Goal: Check status: Check status

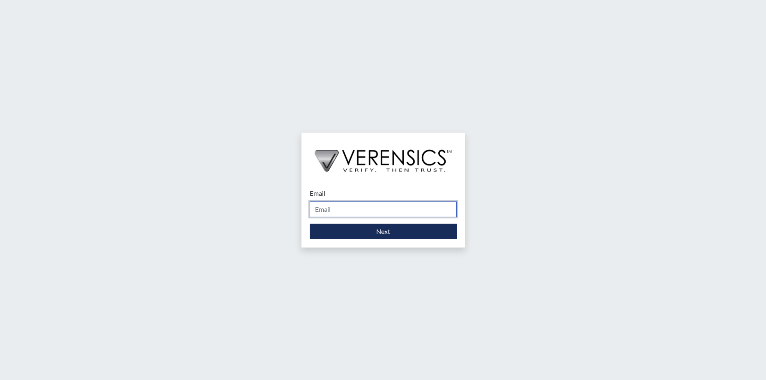
click at [325, 212] on input "Email" at bounding box center [383, 210] width 147 height 16
type input "[PERSON_NAME][EMAIL_ADDRESS][PERSON_NAME][DOMAIN_NAME]"
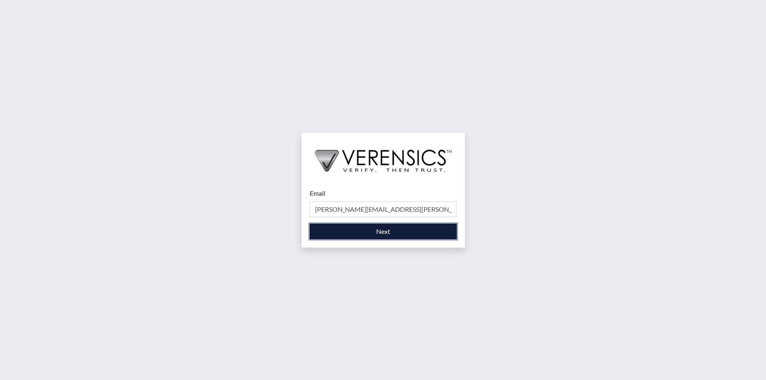
click at [356, 232] on button "Next" at bounding box center [383, 232] width 147 height 16
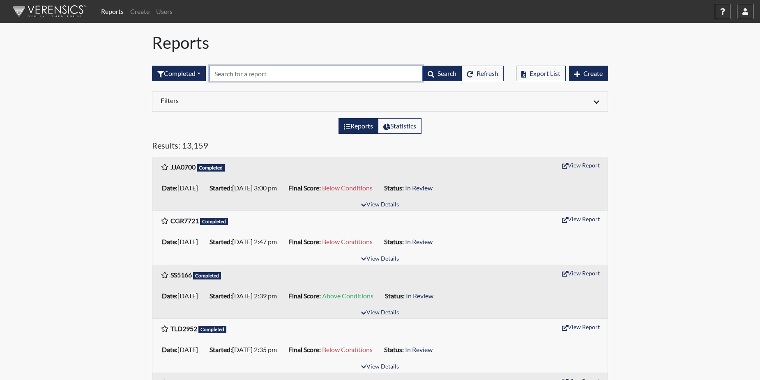
click at [228, 72] on input "text" at bounding box center [316, 74] width 214 height 16
paste input "MS9022"
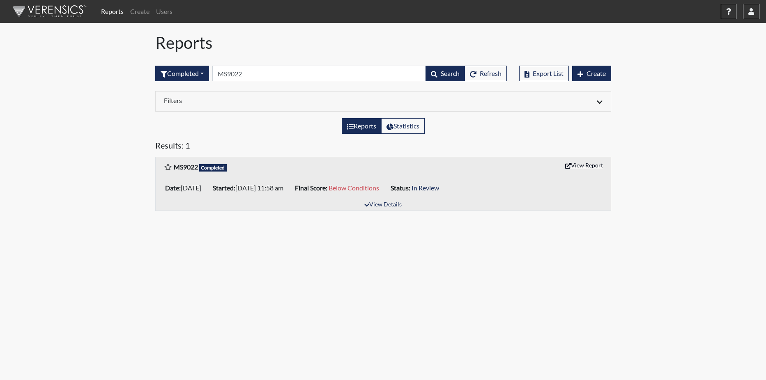
click at [586, 166] on button "View Report" at bounding box center [584, 165] width 45 height 13
click at [253, 74] on input "MS9022" at bounding box center [319, 74] width 214 height 16
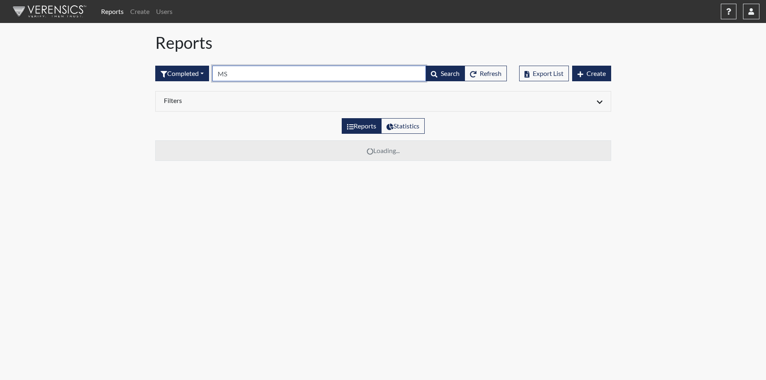
type input "M"
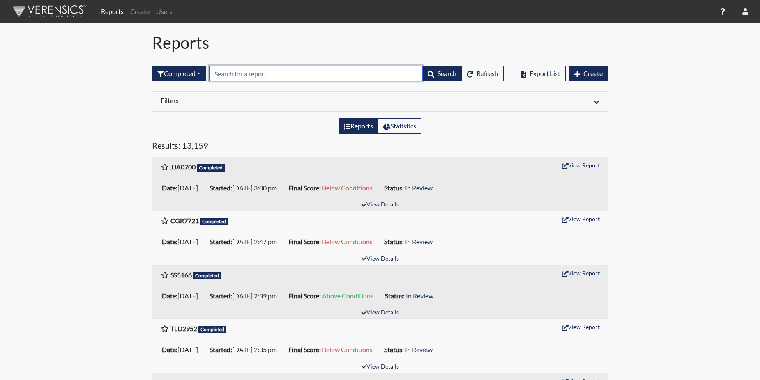
paste input "JJA0700"
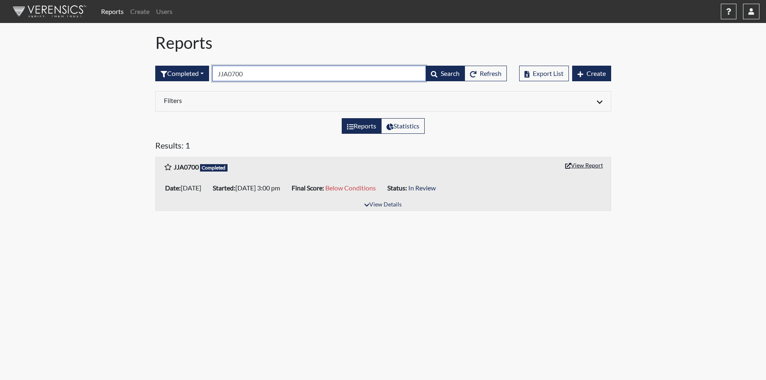
type input "JJA0700"
click at [595, 163] on button "View Report" at bounding box center [584, 165] width 45 height 13
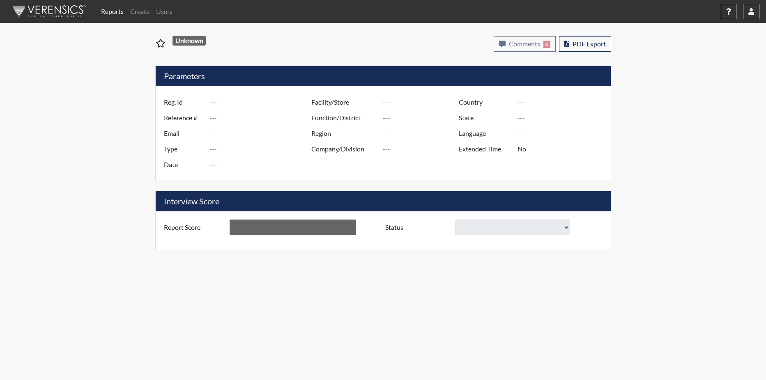
type input "MS9022"
type input "51521"
type input "---"
type input "Corrections Pre-Employment"
type input "[DATE]"
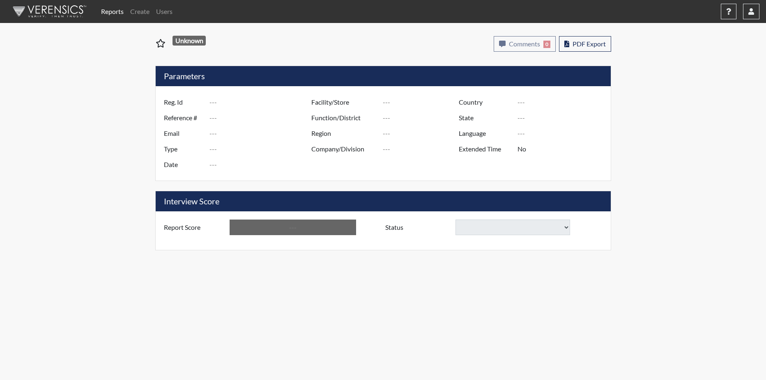
type input "GD&CP*"
type input "[GEOGRAPHIC_DATA]"
type input "[US_STATE]"
type input "English"
type input "Below Conditions"
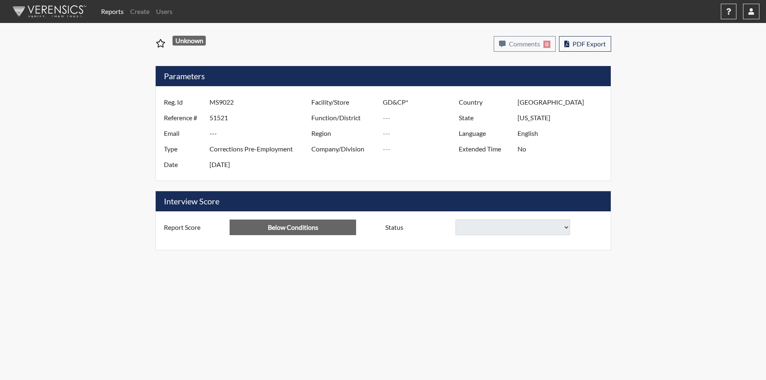
select select
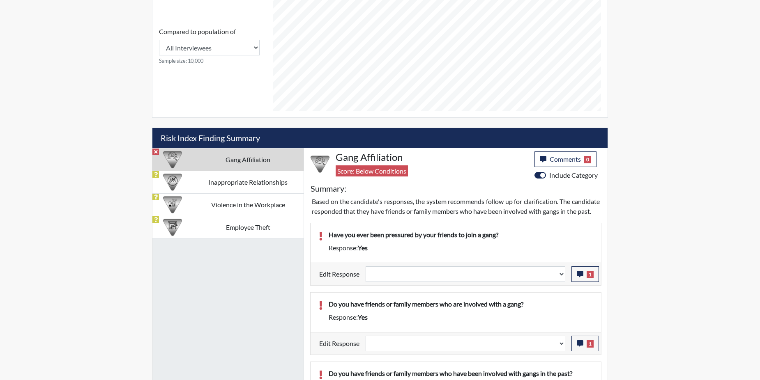
scroll to position [370, 0]
click at [583, 277] on icon "button" at bounding box center [580, 274] width 7 height 7
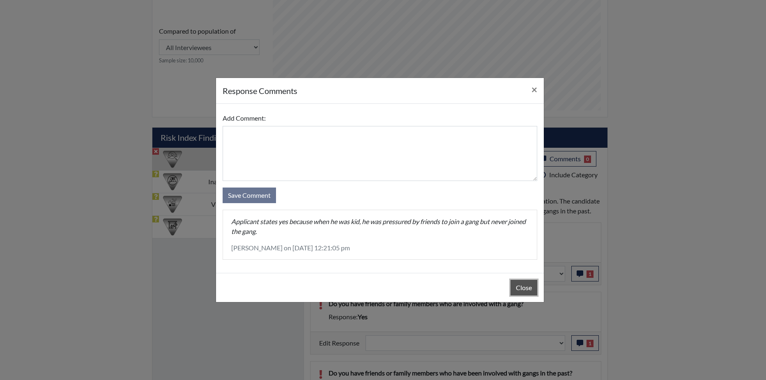
click at [521, 285] on button "Close" at bounding box center [524, 288] width 27 height 16
click at [521, 284] on button "Close" at bounding box center [524, 288] width 27 height 16
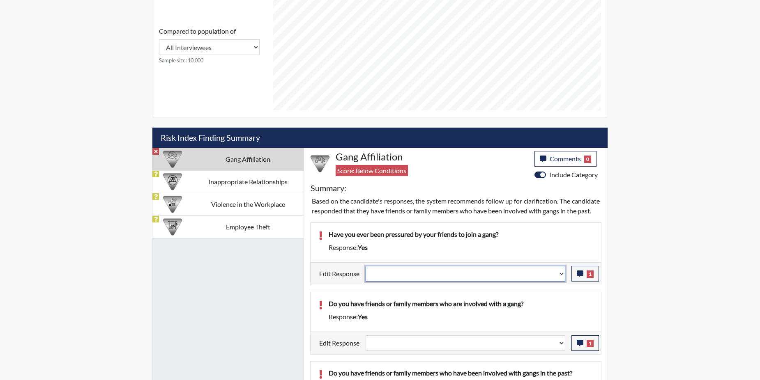
click at [561, 282] on select "Question is not relevant. Results will be updated. Reasonable explanation provi…" at bounding box center [466, 274] width 200 height 16
click at [562, 282] on select "Question is not relevant. Results will be updated. Reasonable explanation provi…" at bounding box center [466, 274] width 200 height 16
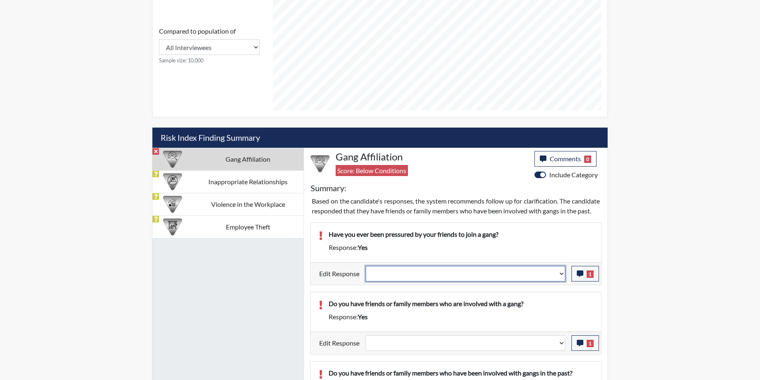
click at [562, 282] on select "Question is not relevant. Results will be updated. Reasonable explanation provi…" at bounding box center [466, 274] width 200 height 16
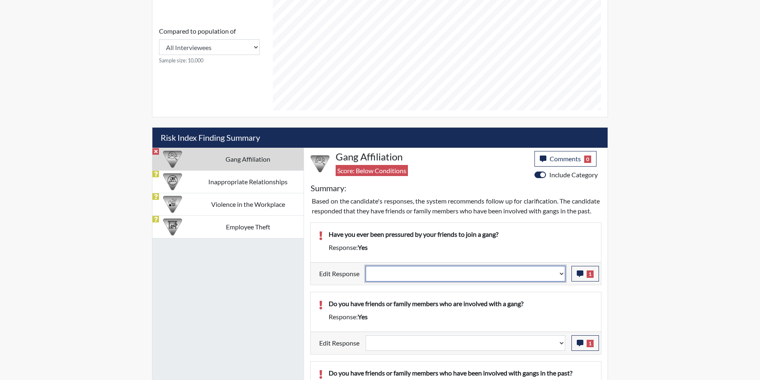
click at [562, 282] on select "Question is not relevant. Results will be updated. Reasonable explanation provi…" at bounding box center [466, 274] width 200 height 16
select select "reasonable-explanation-provided"
click at [366, 276] on select "Question is not relevant. Results will be updated. Reasonable explanation provi…" at bounding box center [466, 274] width 200 height 16
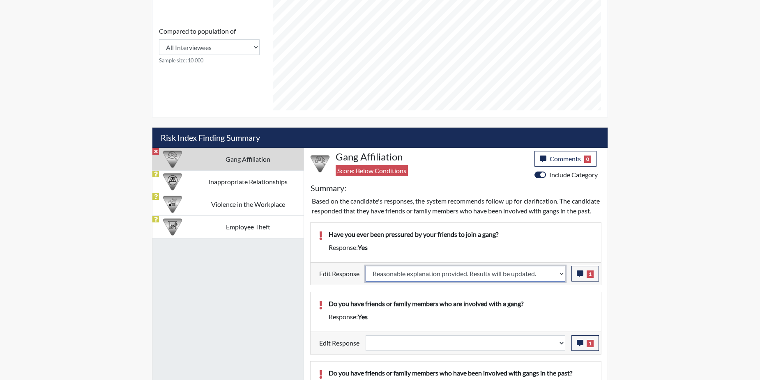
select select
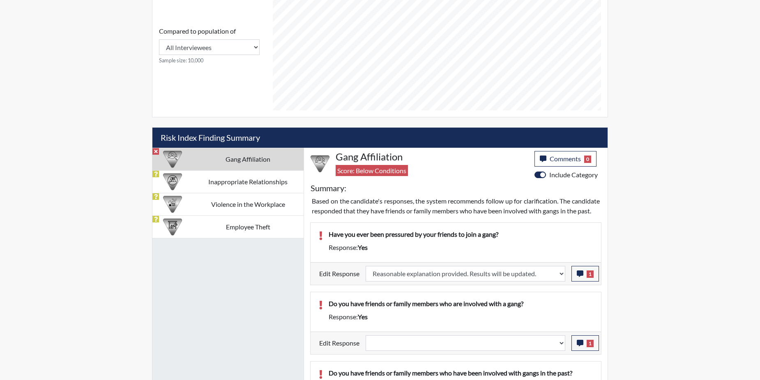
select select
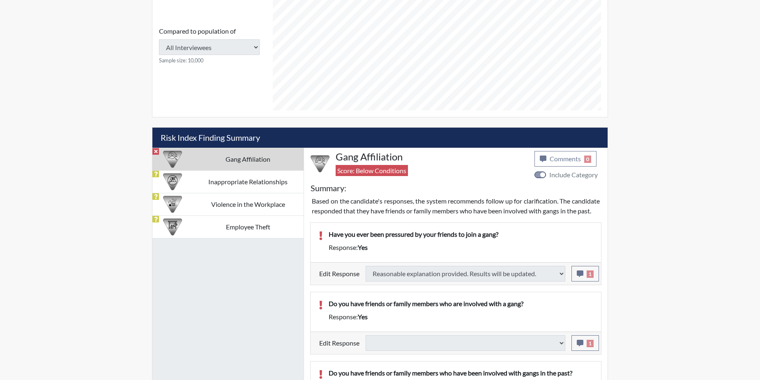
type input "Above Conditions"
select select
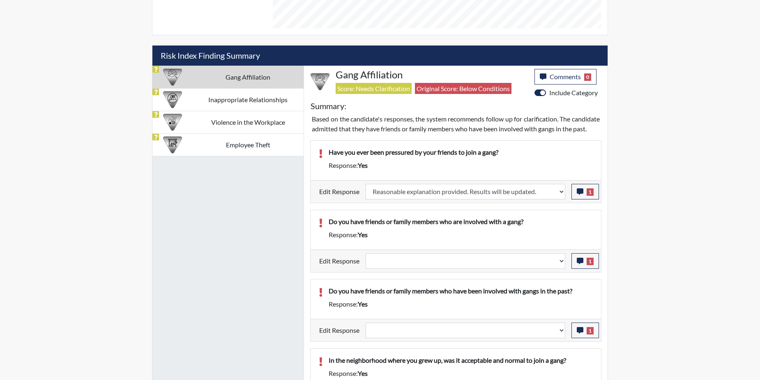
scroll to position [136, 341]
click at [585, 269] on button "1" at bounding box center [585, 261] width 28 height 16
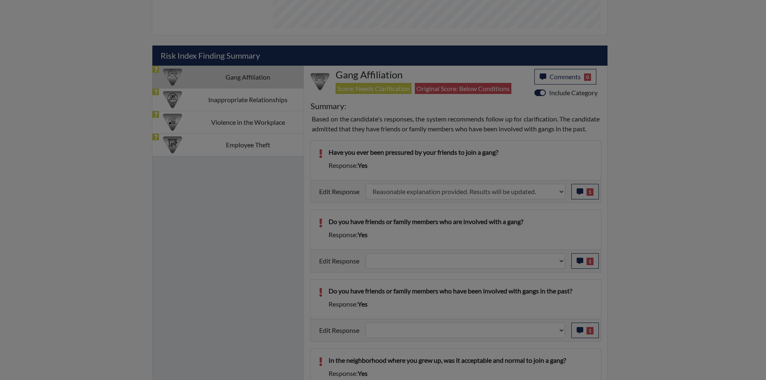
click at [584, 273] on div at bounding box center [383, 190] width 766 height 380
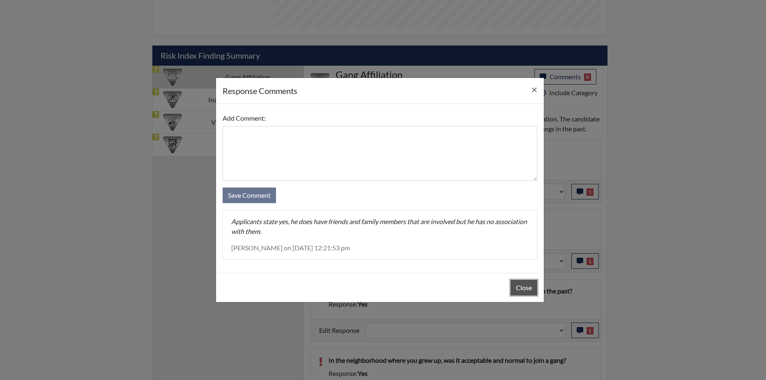
click at [520, 288] on button "Close" at bounding box center [524, 288] width 27 height 16
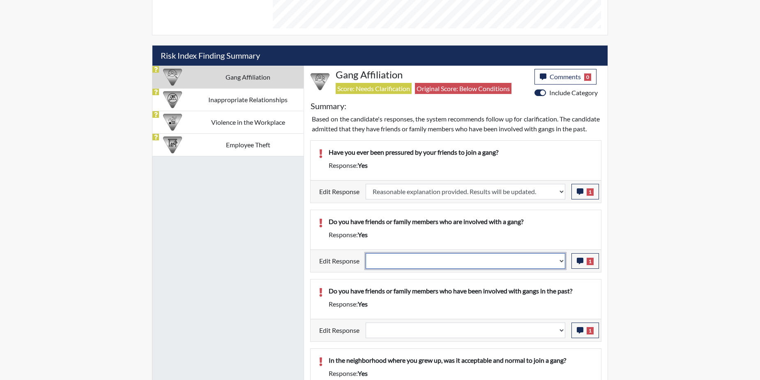
click at [562, 269] on select "Question is not relevant. Results will be updated. Reasonable explanation provi…" at bounding box center [466, 261] width 200 height 16
select select "reasonable-explanation-provided"
click at [366, 263] on select "Question is not relevant. Results will be updated. Reasonable explanation provi…" at bounding box center [466, 261] width 200 height 16
select select
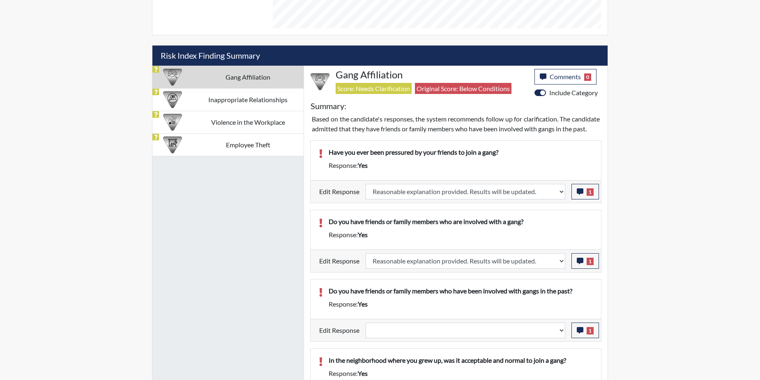
select select
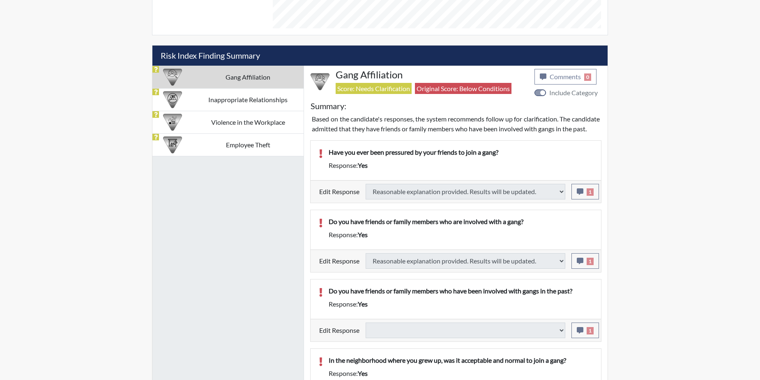
select select
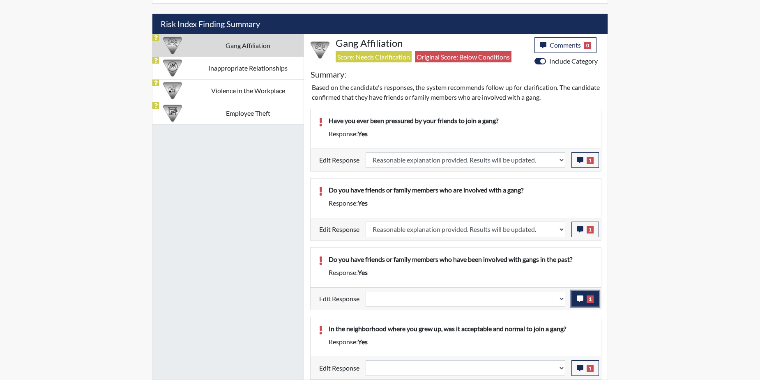
click at [584, 298] on button "1" at bounding box center [585, 299] width 28 height 16
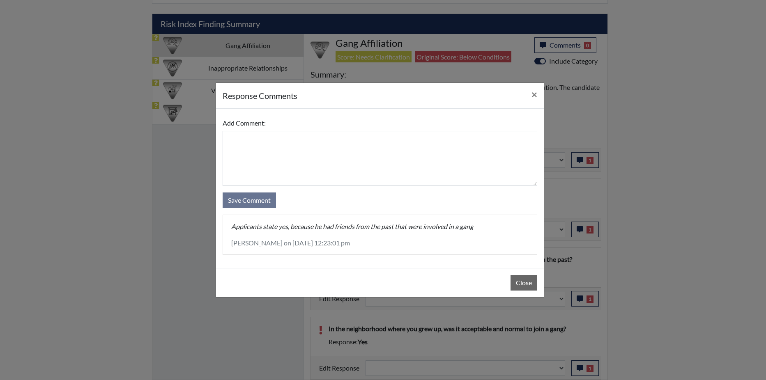
click at [510, 275] on div "Close" at bounding box center [380, 282] width 328 height 29
click at [521, 283] on button "Close" at bounding box center [524, 283] width 27 height 16
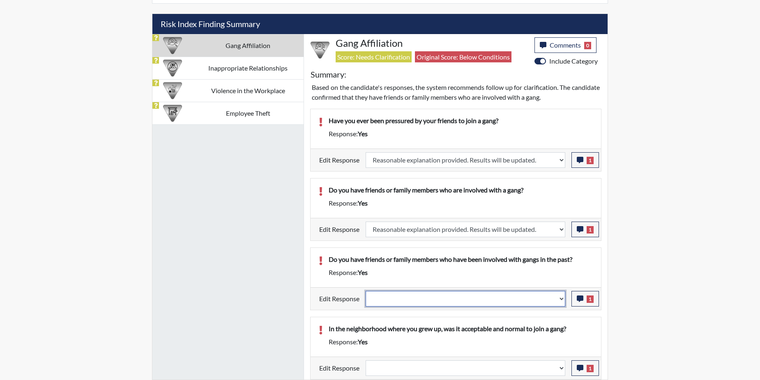
click at [564, 300] on select "Question is not relevant. Results will be updated. Reasonable explanation provi…" at bounding box center [466, 299] width 200 height 16
select select "reasonable-explanation-provided"
click at [366, 291] on select "Question is not relevant. Results will be updated. Reasonable explanation provi…" at bounding box center [466, 299] width 200 height 16
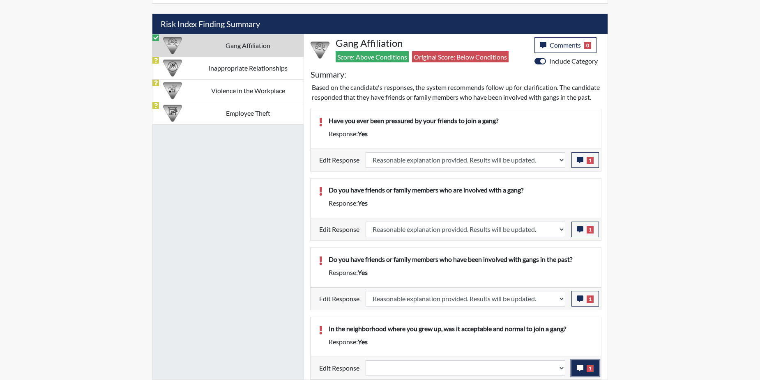
click at [580, 365] on icon "button" at bounding box center [580, 368] width 7 height 7
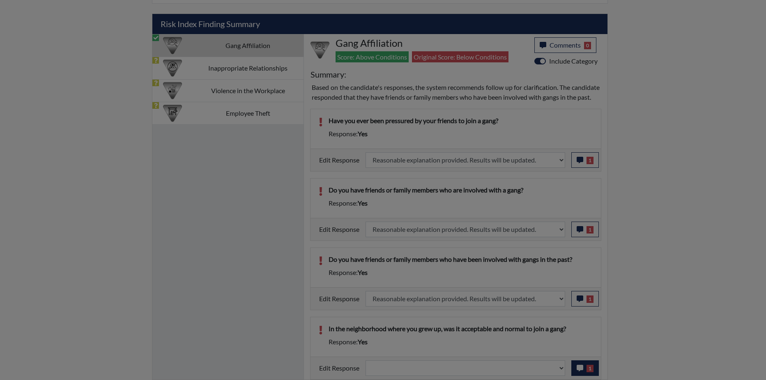
click at [580, 365] on div at bounding box center [383, 190] width 766 height 380
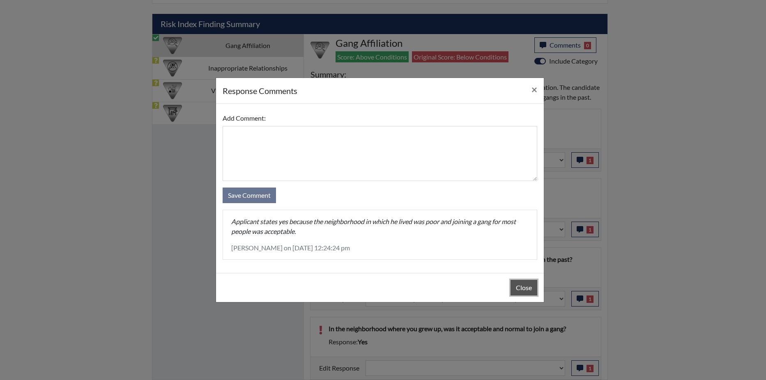
click at [520, 288] on button "Close" at bounding box center [524, 288] width 27 height 16
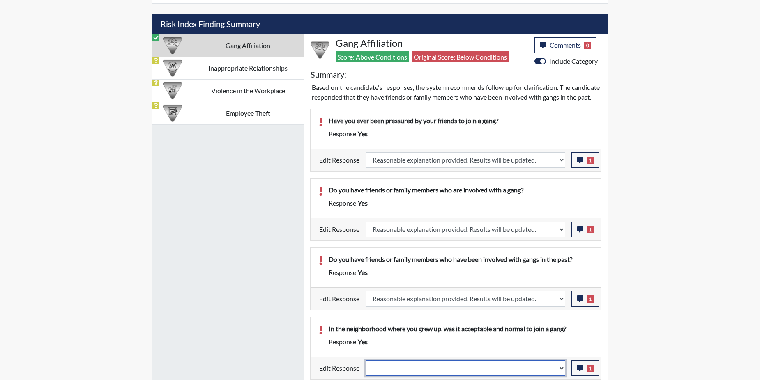
click at [563, 367] on select "Question is not relevant. Results will be updated. Reasonable explanation provi…" at bounding box center [466, 369] width 200 height 16
click at [563, 369] on select "Question is not relevant. Results will be updated. Reasonable explanation provi…" at bounding box center [466, 369] width 200 height 16
select select "reasonable-explanation-provided"
click at [366, 361] on select "Question is not relevant. Results will be updated. Reasonable explanation provi…" at bounding box center [466, 369] width 200 height 16
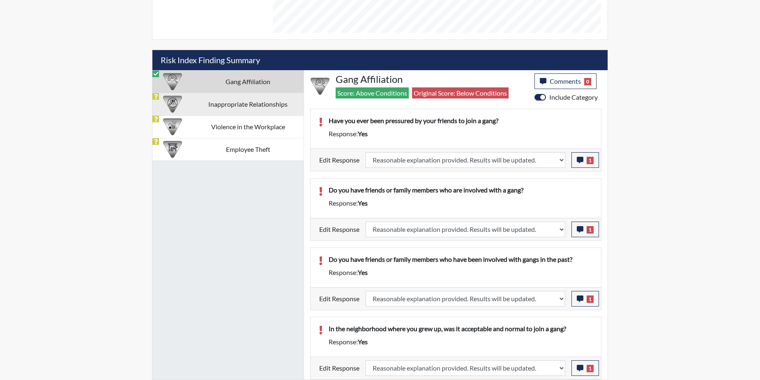
click at [196, 103] on td "Inappropriate Relationships" at bounding box center [247, 104] width 111 height 23
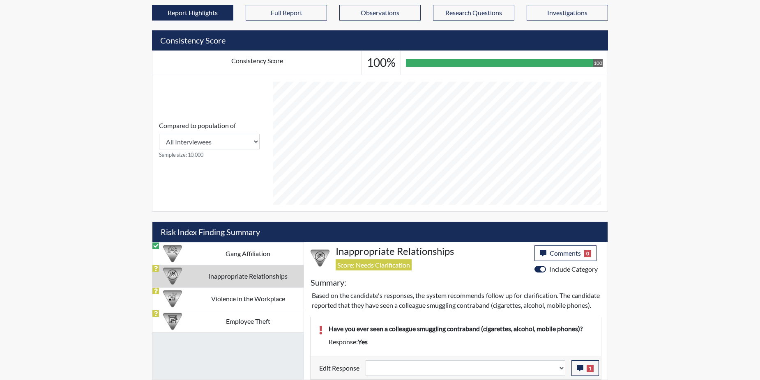
scroll to position [285, 0]
click at [577, 367] on icon "button" at bounding box center [580, 368] width 7 height 7
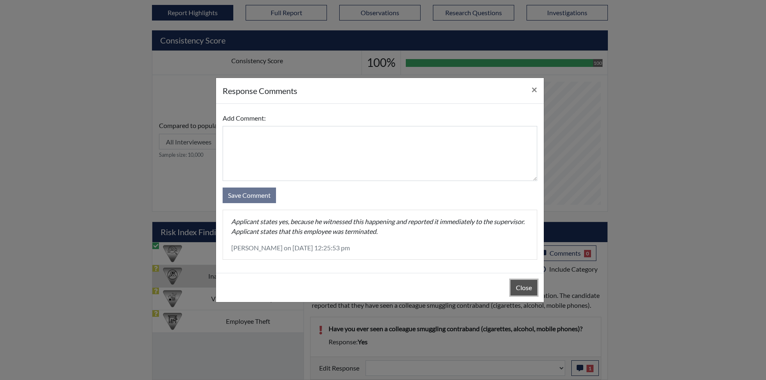
click at [523, 281] on button "Close" at bounding box center [524, 288] width 27 height 16
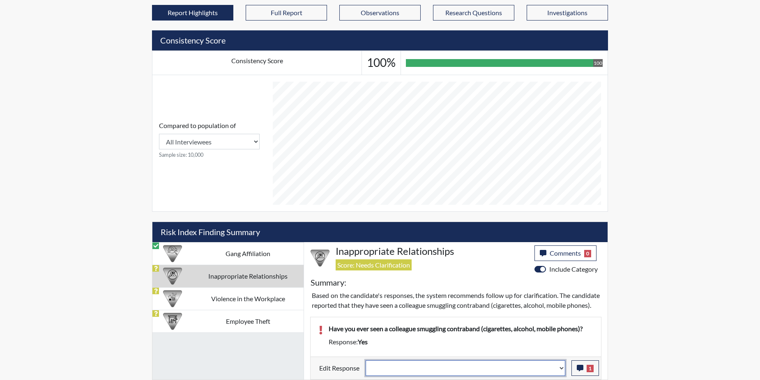
click at [561, 367] on select "Question is not relevant. Results will be updated. Reasonable explanation provi…" at bounding box center [466, 369] width 200 height 16
select select "reasonable-explanation-provided"
click at [366, 361] on select "Question is not relevant. Results will be updated. Reasonable explanation provi…" at bounding box center [466, 369] width 200 height 16
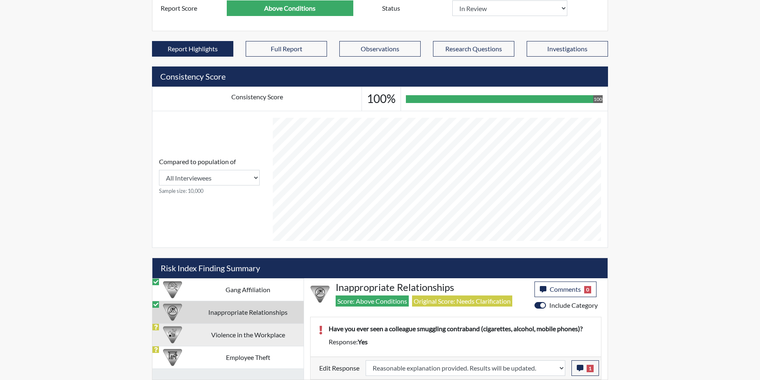
scroll to position [136, 341]
click at [246, 333] on td "Violence in the Workplace" at bounding box center [247, 335] width 111 height 23
select select
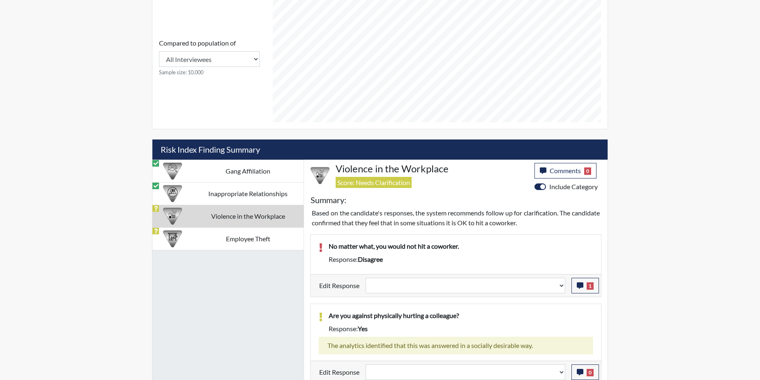
scroll to position [362, 0]
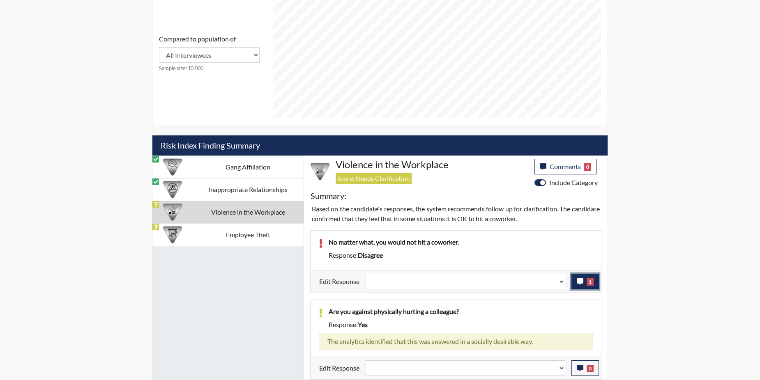
click at [576, 279] on button "1" at bounding box center [585, 282] width 28 height 16
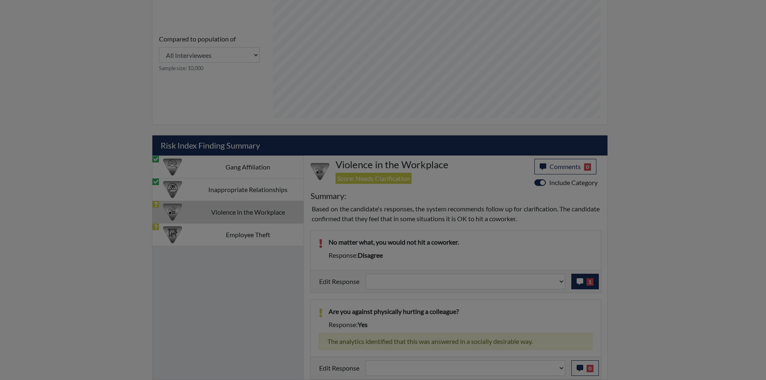
click at [576, 279] on div at bounding box center [383, 190] width 766 height 380
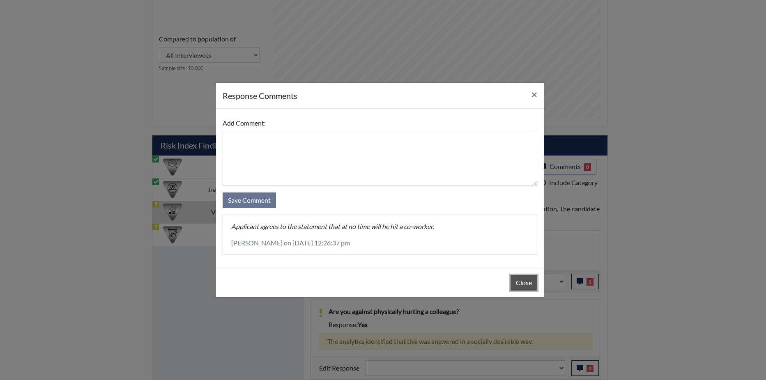
click at [518, 282] on button "Close" at bounding box center [524, 283] width 27 height 16
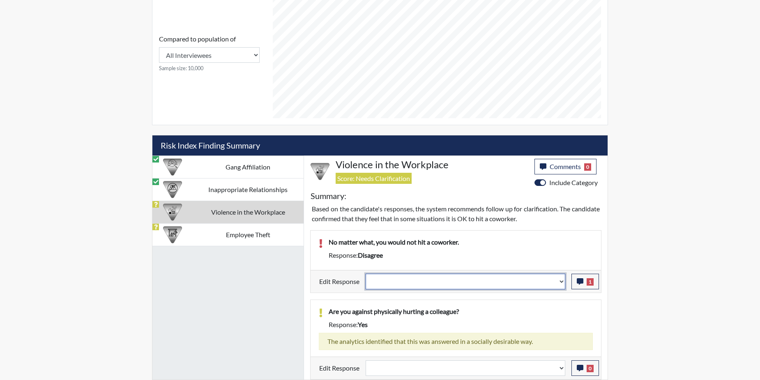
click at [562, 281] on select "Question is not relevant. Results will be updated. Reasonable explanation provi…" at bounding box center [466, 282] width 200 height 16
select select "reasonable-explanation-provided"
click at [366, 274] on select "Question is not relevant. Results will be updated. Reasonable explanation provi…" at bounding box center [466, 282] width 200 height 16
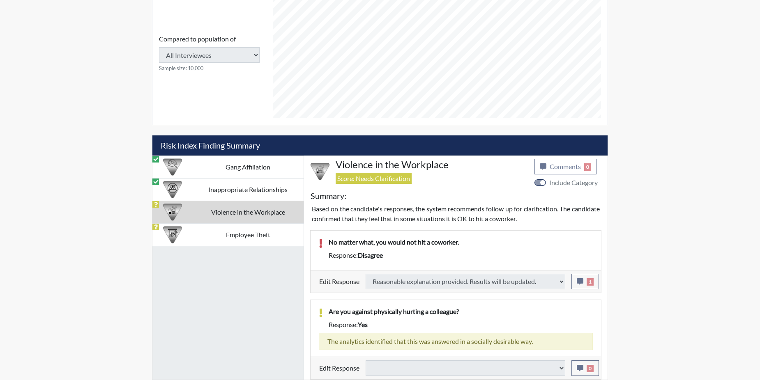
select select
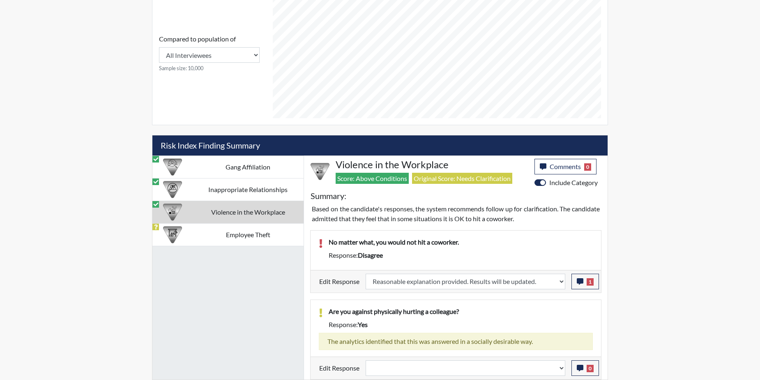
scroll to position [136, 341]
click at [272, 238] on td "Employee Theft" at bounding box center [247, 234] width 111 height 23
select select
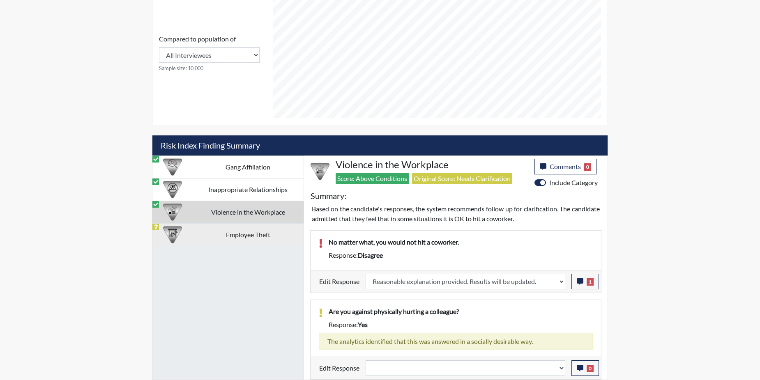
select select
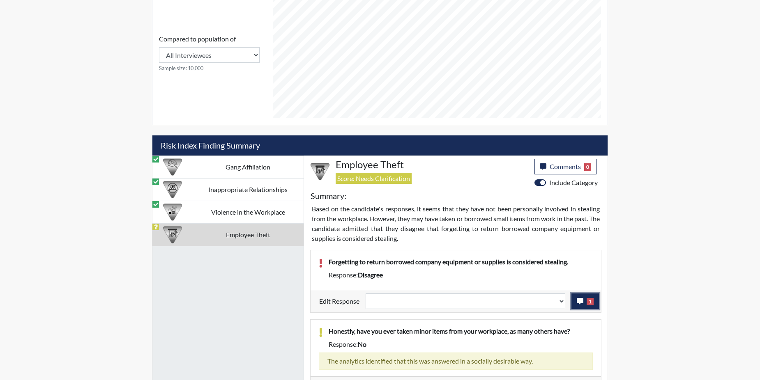
click at [589, 299] on span "1" at bounding box center [590, 301] width 7 height 7
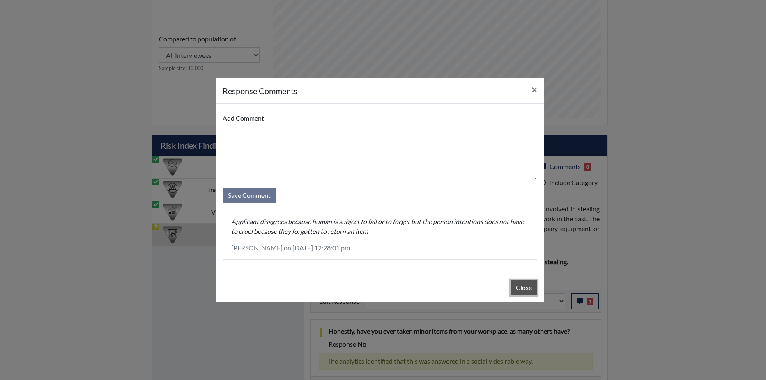
click at [529, 294] on button "Close" at bounding box center [524, 288] width 27 height 16
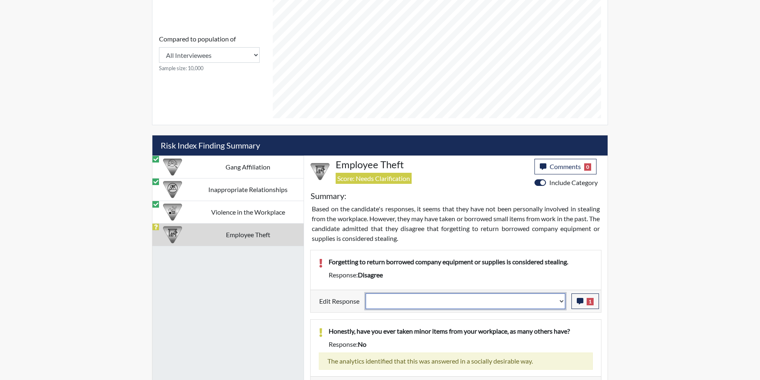
click at [562, 302] on select "Question is not relevant. Results will be updated. Reasonable explanation provi…" at bounding box center [466, 302] width 200 height 16
select select "reasonable-explanation-provided"
click at [366, 294] on select "Question is not relevant. Results will be updated. Reasonable explanation provi…" at bounding box center [466, 302] width 200 height 16
select select
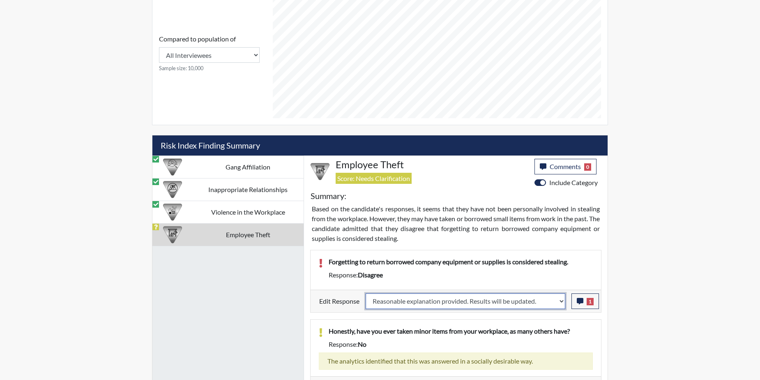
select select
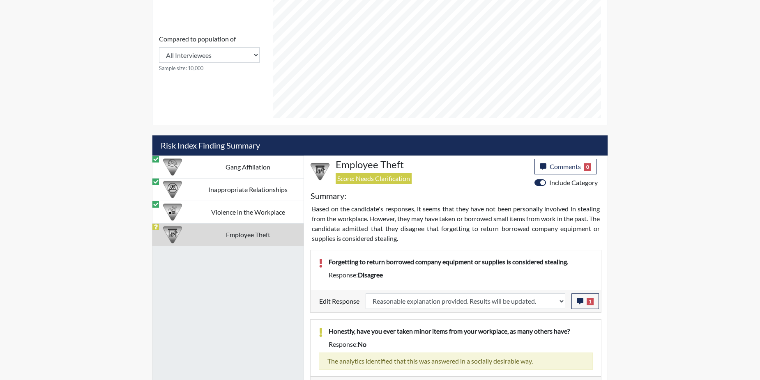
select select
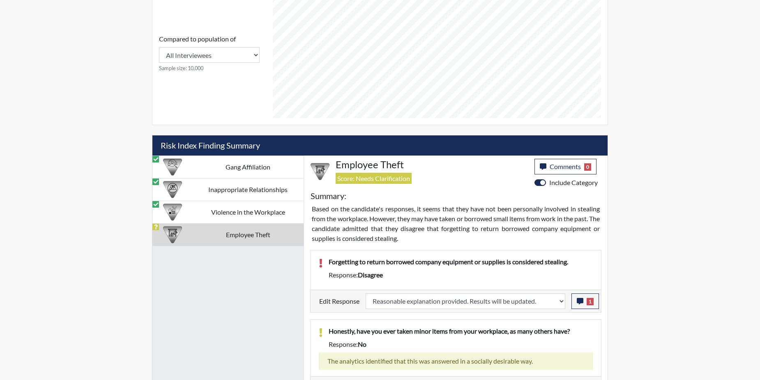
select select
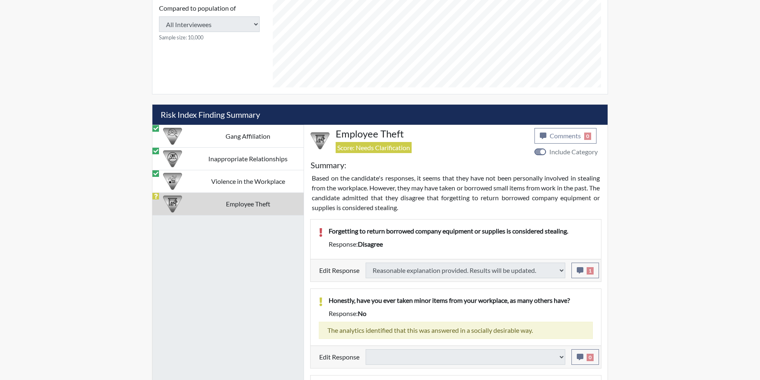
select select
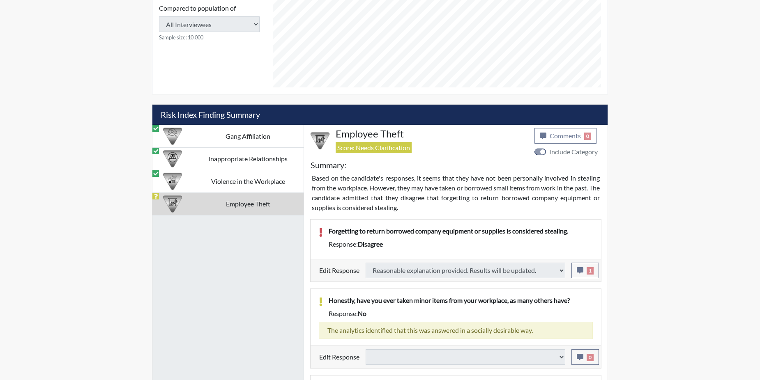
select select
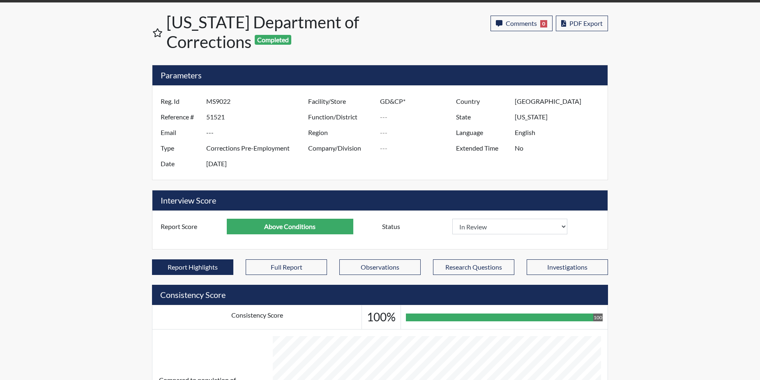
scroll to position [0, 0]
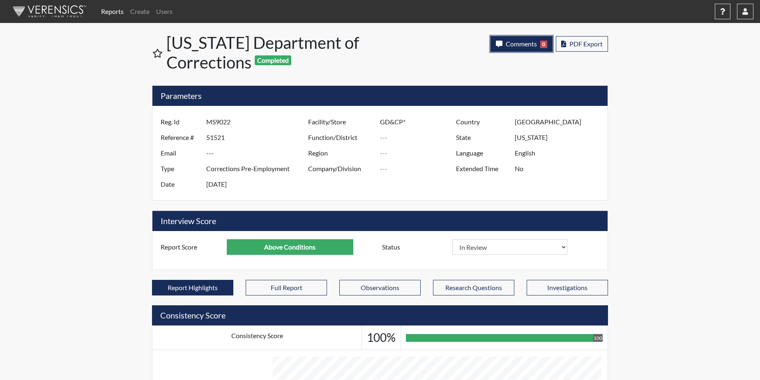
click at [517, 44] on span "Comments" at bounding box center [521, 44] width 31 height 8
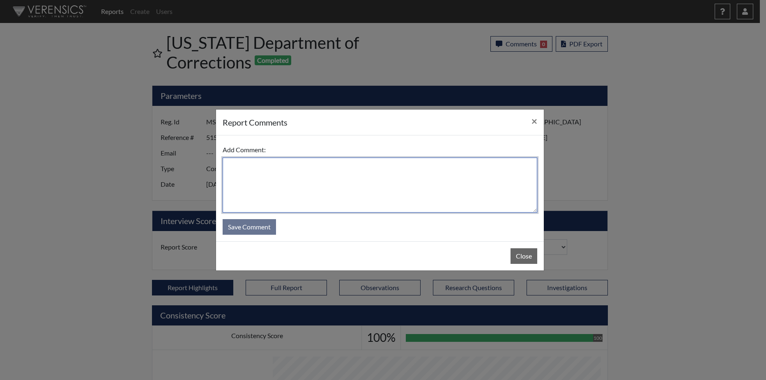
click at [264, 183] on textarea at bounding box center [380, 185] width 315 height 55
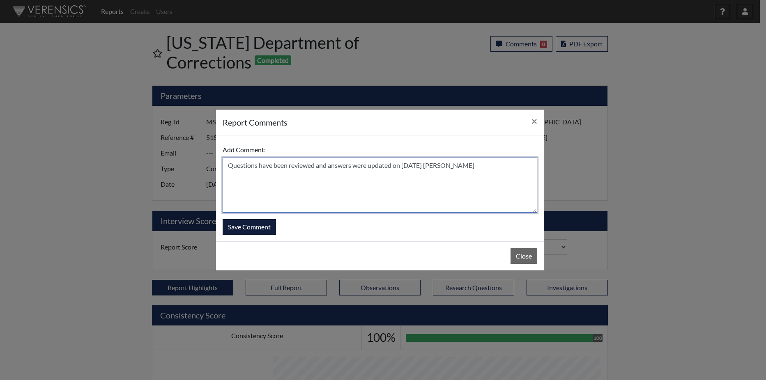
type textarea "Questions have been reviewed and answers were updated on 10/1/25 N. Brown"
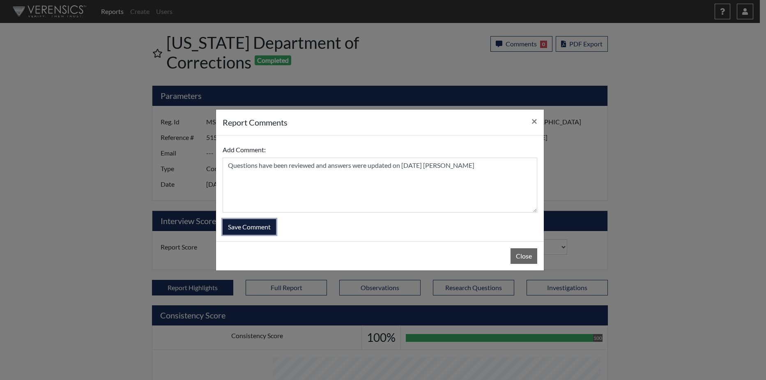
click at [240, 229] on button "Save Comment" at bounding box center [249, 227] width 53 height 16
select select
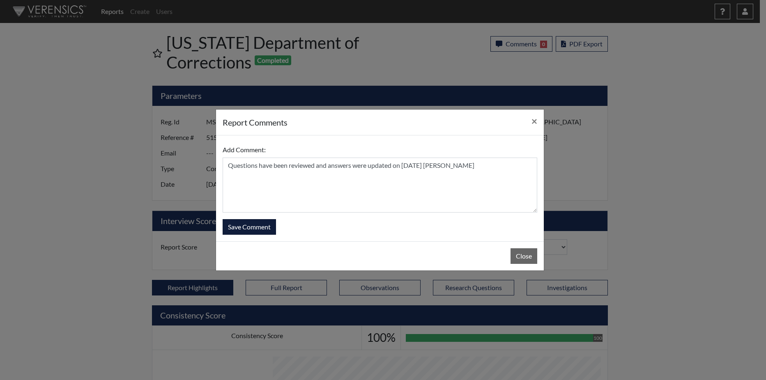
select select
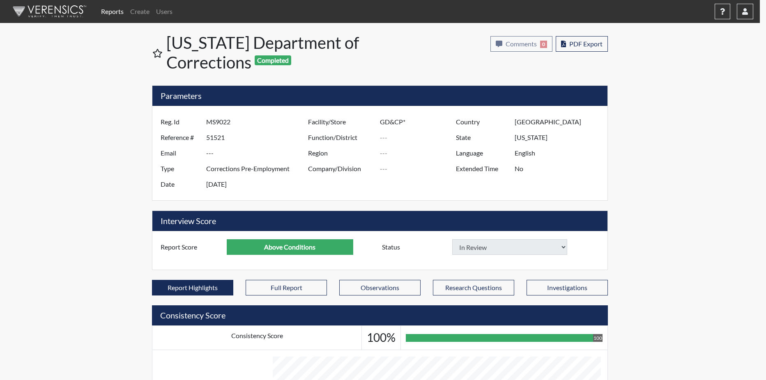
select select
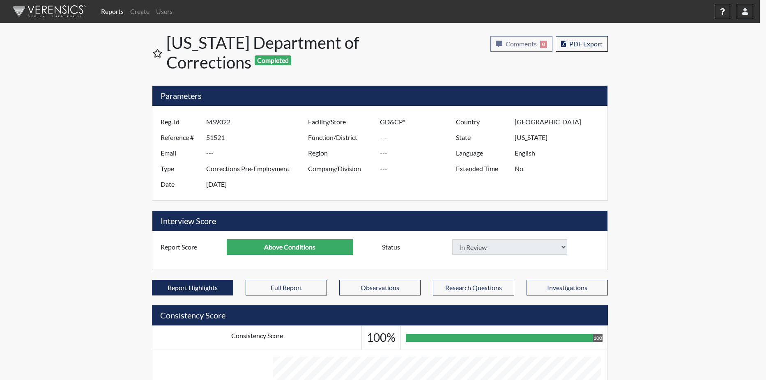
select select
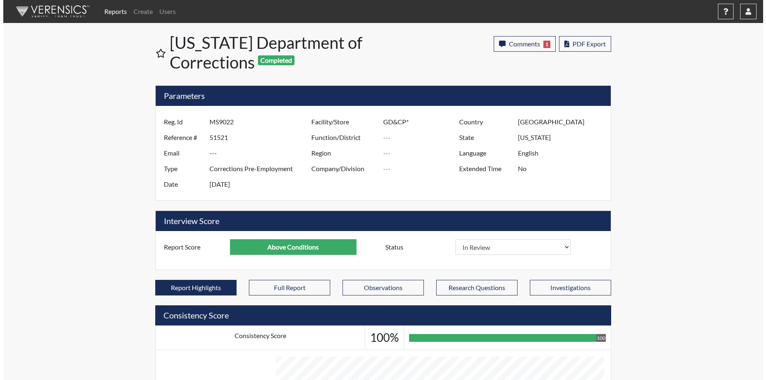
scroll to position [136, 341]
click at [108, 12] on link "Reports" at bounding box center [112, 11] width 29 height 16
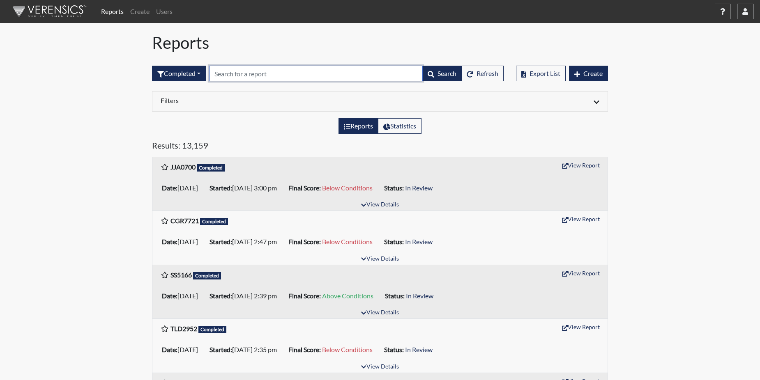
click at [229, 75] on input "text" at bounding box center [316, 74] width 214 height 16
paste input "JD3804"
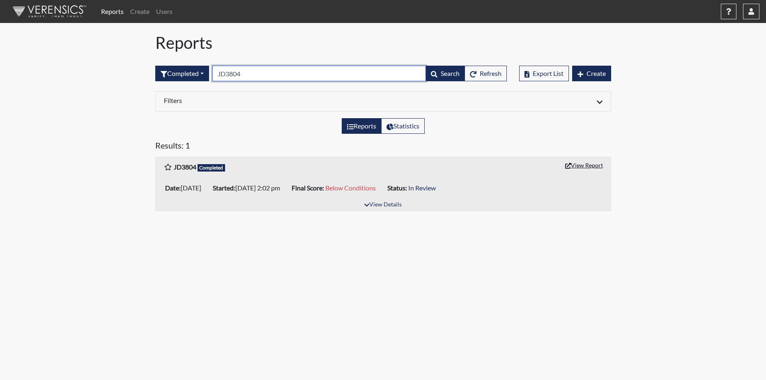
type input "JD3804"
click at [589, 166] on button "View Report" at bounding box center [584, 165] width 45 height 13
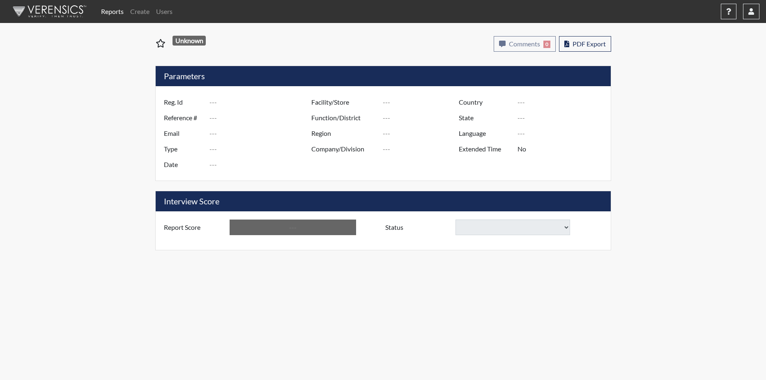
type input "JD3804"
type input "51546"
type input "---"
type input "Corrections Pre-Employment"
type input "Oct 1, 2025"
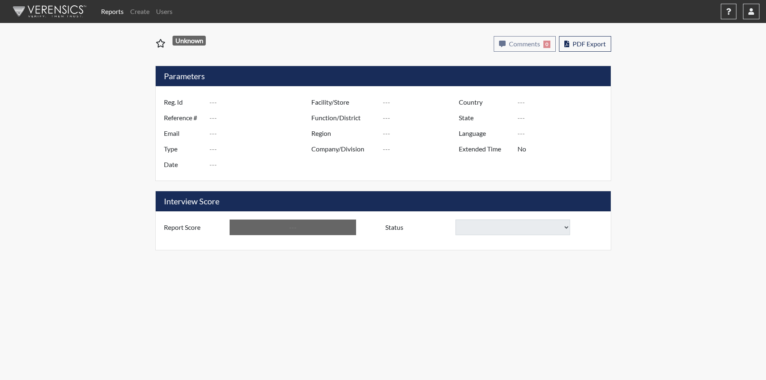
type input "GD&CP SMU*+"
type input "[GEOGRAPHIC_DATA]"
type input "[US_STATE]"
type input "English"
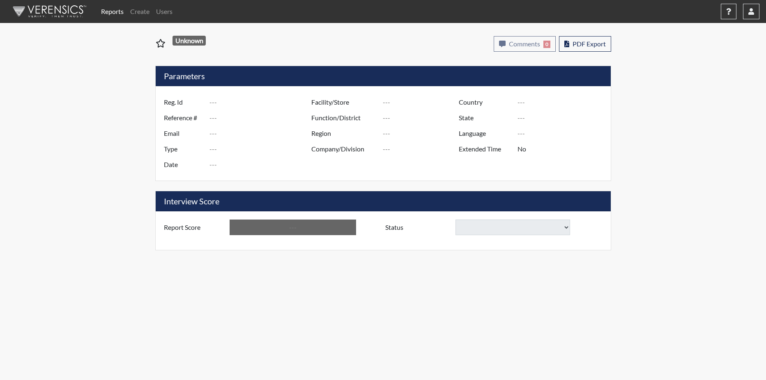
type input "Below Conditions"
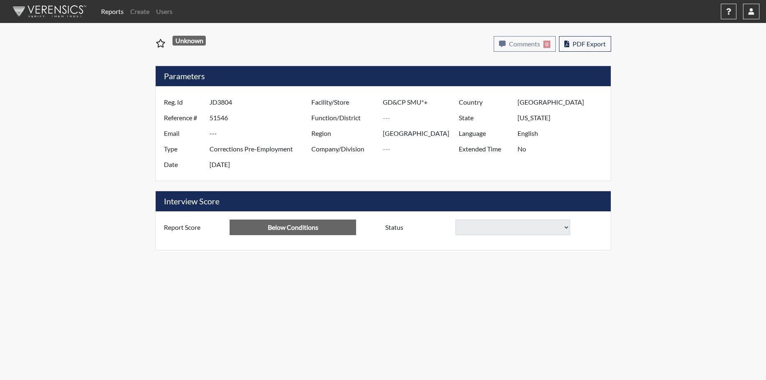
select select
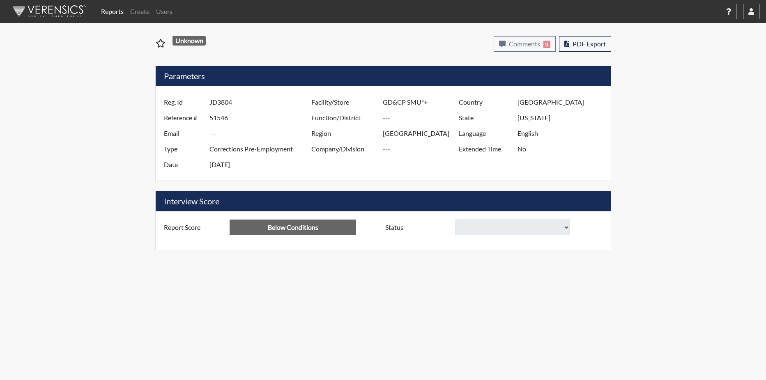
select select
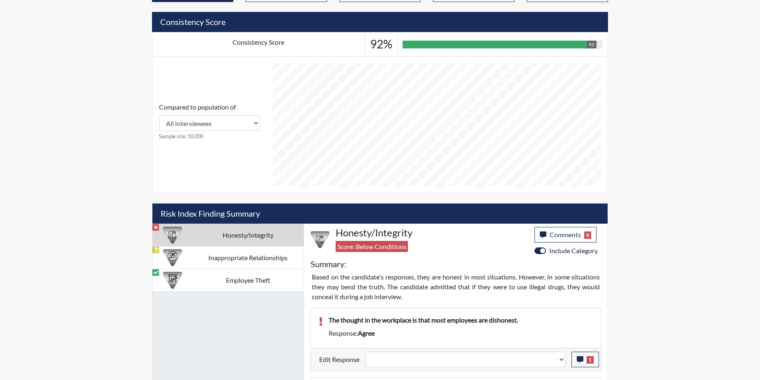
scroll to position [329, 0]
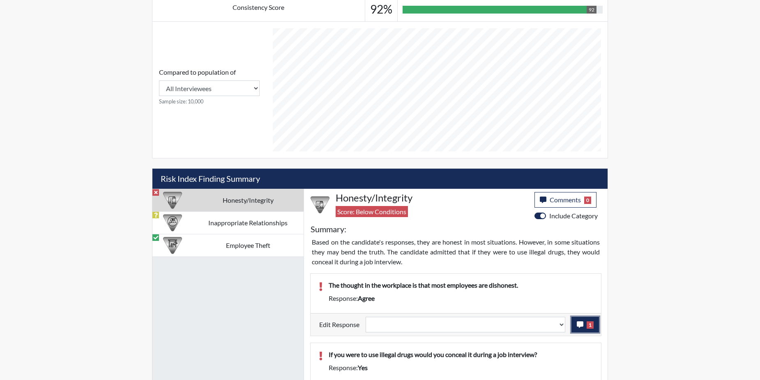
click at [588, 325] on span "1" at bounding box center [590, 325] width 7 height 7
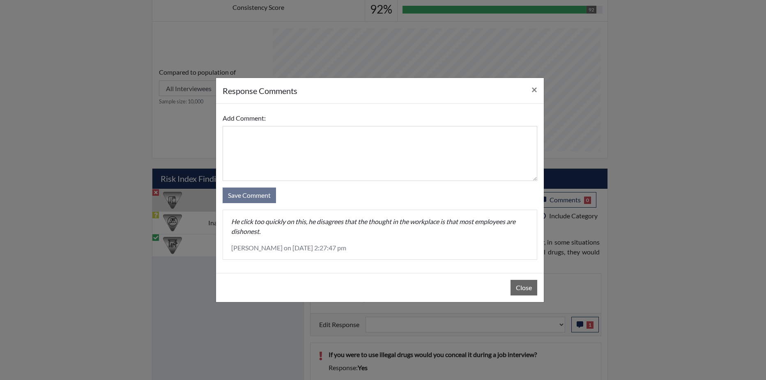
click at [521, 279] on div "Close" at bounding box center [380, 287] width 328 height 29
click at [522, 285] on button "Close" at bounding box center [524, 288] width 27 height 16
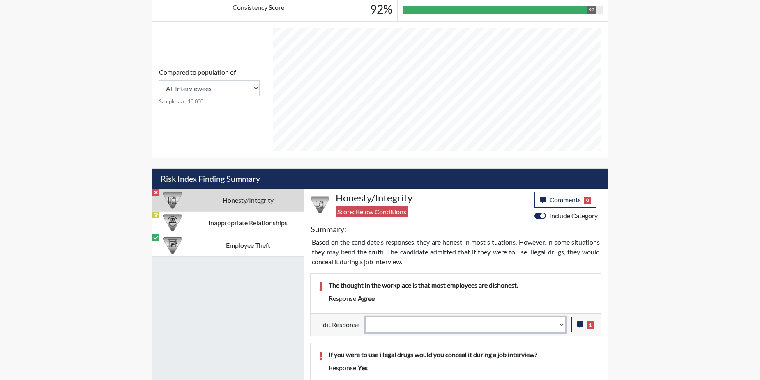
click at [562, 324] on select "Question is not relevant. Results will be updated. Reasonable explanation provi…" at bounding box center [466, 325] width 200 height 16
select select "reasonable-explanation-provided"
click at [366, 317] on select "Question is not relevant. Results will be updated. Reasonable explanation provi…" at bounding box center [466, 325] width 200 height 16
select select
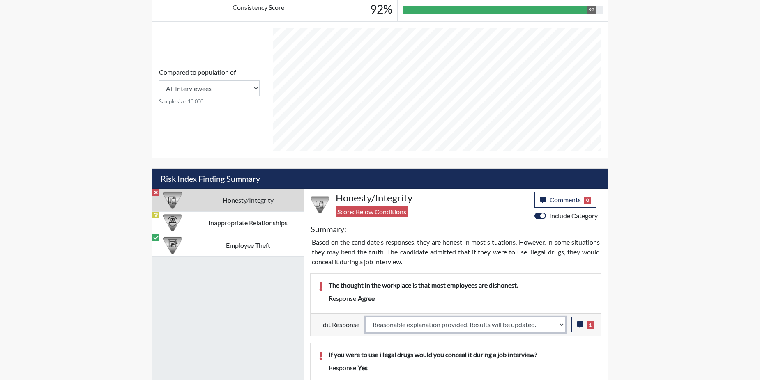
select select
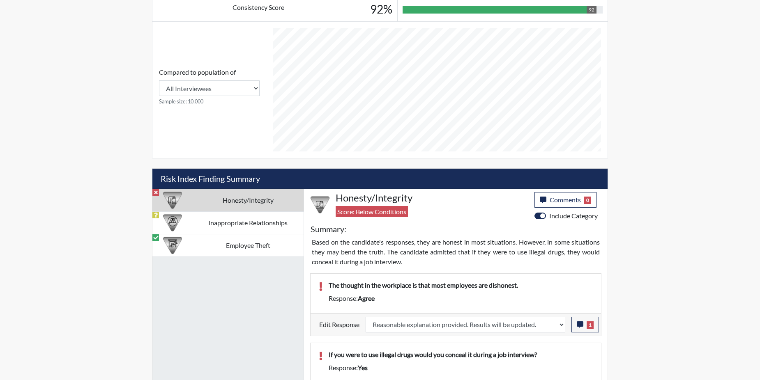
select select
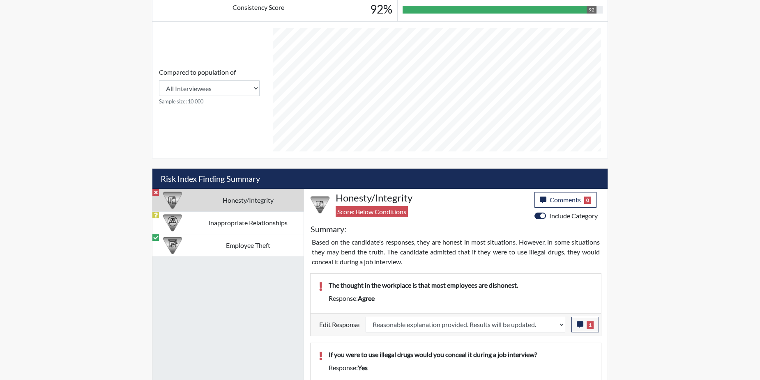
select select
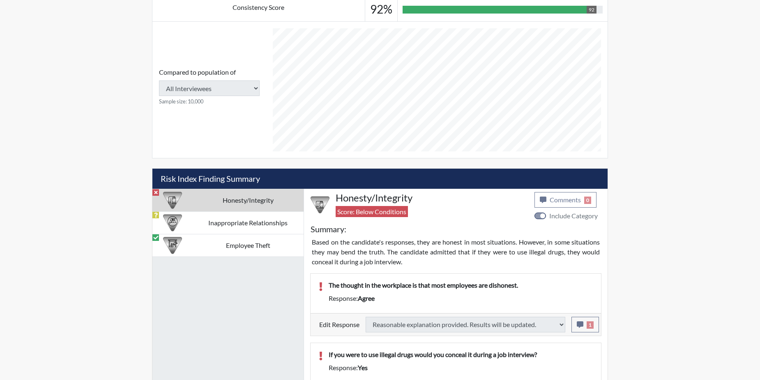
type input "Above Conditions"
select select
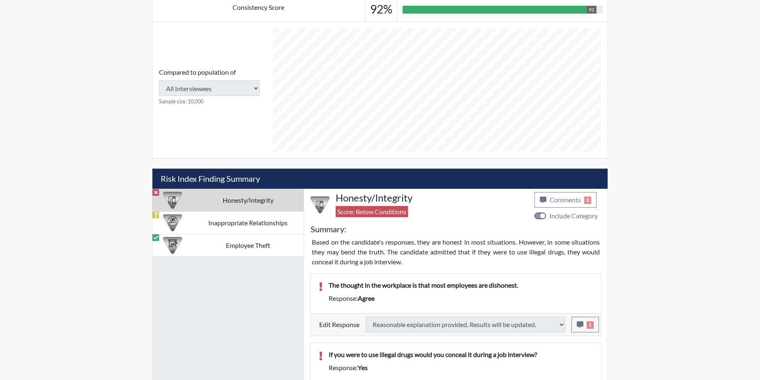
select select
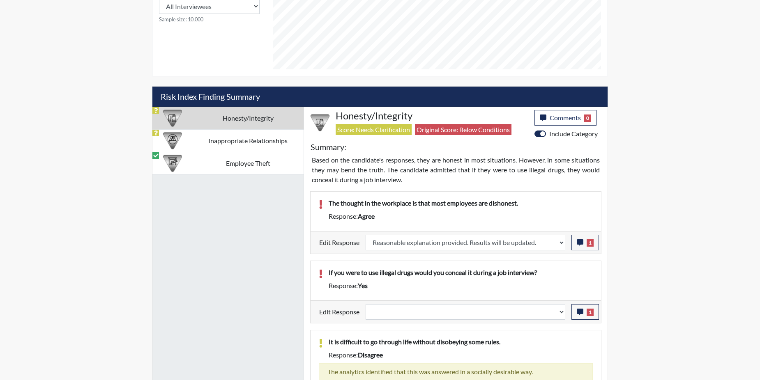
scroll to position [452, 0]
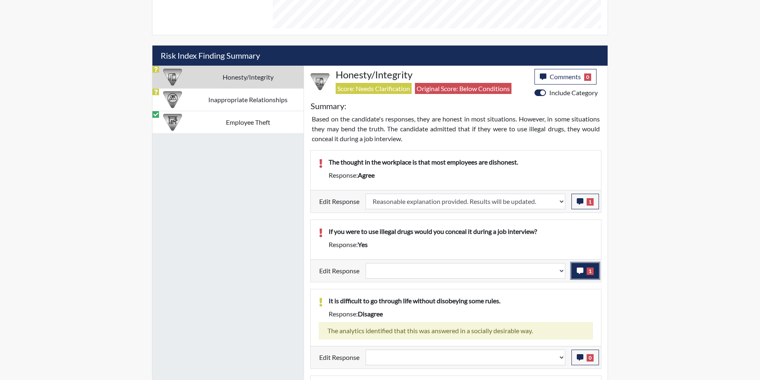
click at [580, 267] on button "1" at bounding box center [585, 271] width 28 height 16
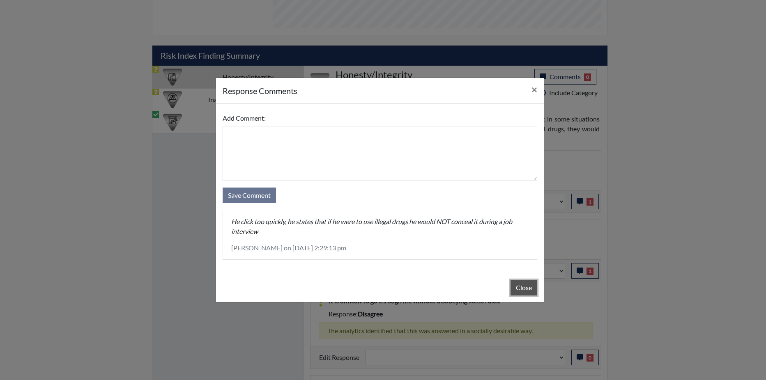
click at [524, 290] on button "Close" at bounding box center [524, 288] width 27 height 16
click at [524, 290] on div "Close" at bounding box center [380, 287] width 328 height 29
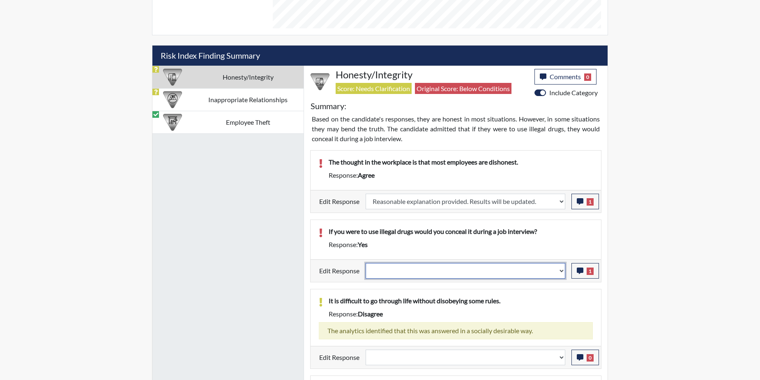
click at [560, 271] on select "Question is not relevant. Results will be updated. Reasonable explanation provi…" at bounding box center [466, 271] width 200 height 16
select select "reasonable-explanation-provided"
click at [366, 263] on select "Question is not relevant. Results will be updated. Reasonable explanation provi…" at bounding box center [466, 271] width 200 height 16
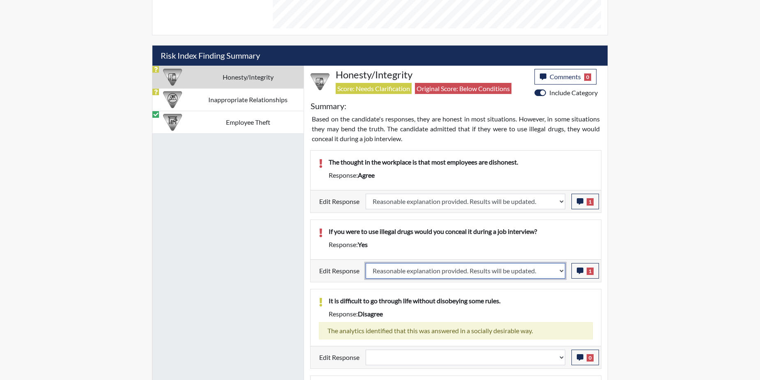
select select
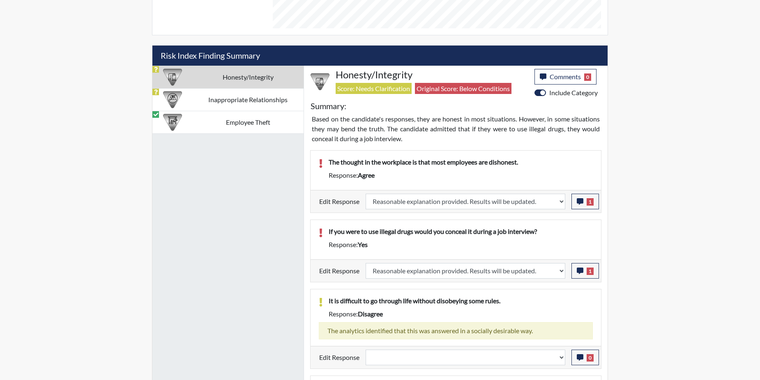
click at [548, 299] on p "It is difficult to go through life without disobeying some rules." at bounding box center [461, 301] width 264 height 10
select select
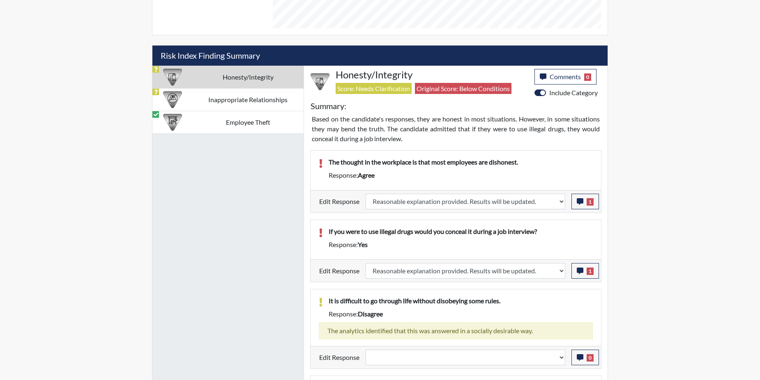
select select
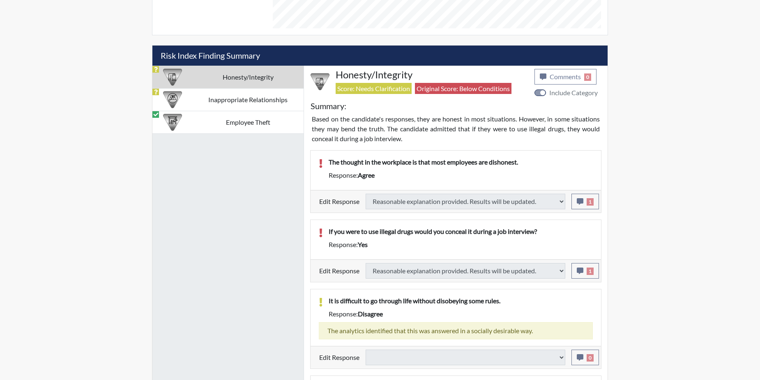
select select
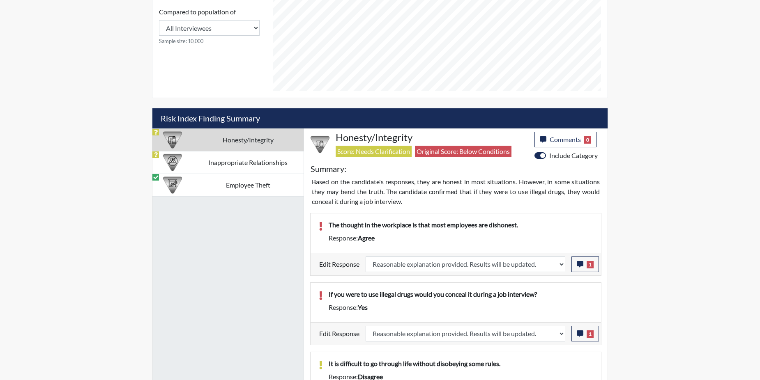
scroll to position [346, 0]
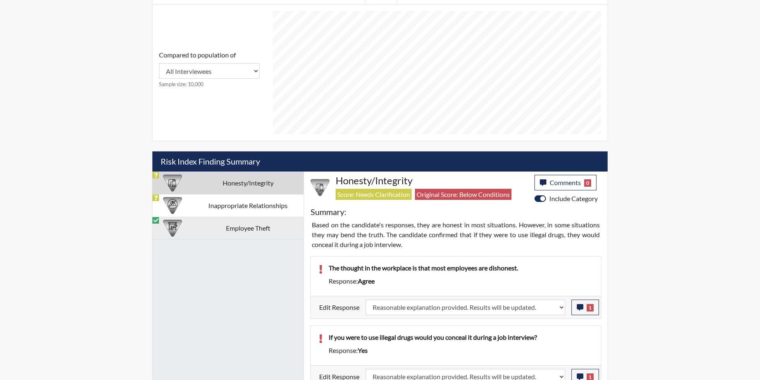
click at [229, 227] on td "Employee Theft" at bounding box center [247, 228] width 111 height 23
select select
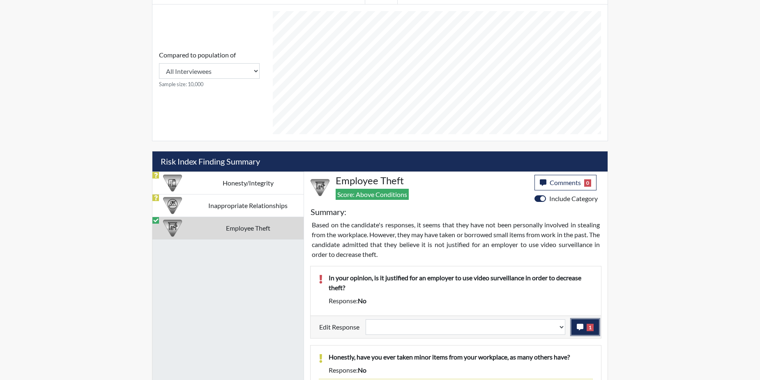
click at [582, 331] on button "1" at bounding box center [585, 328] width 28 height 16
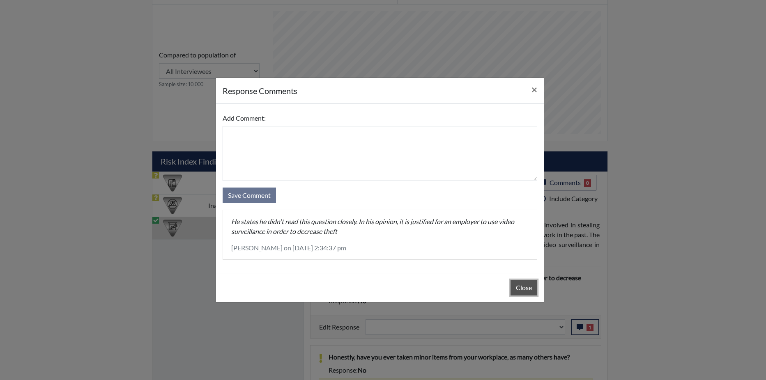
click at [524, 287] on button "Close" at bounding box center [524, 288] width 27 height 16
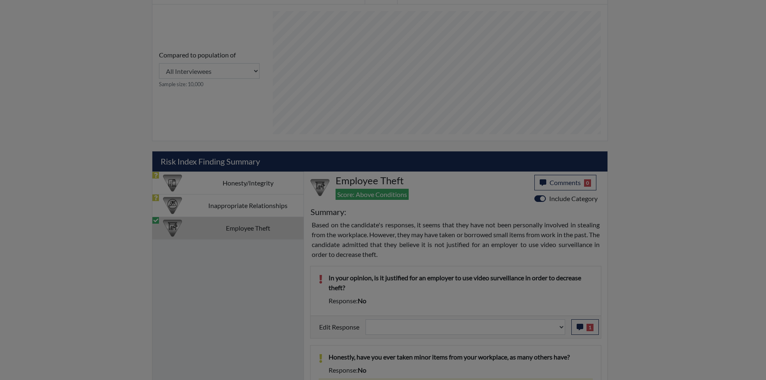
click at [524, 275] on button "Close" at bounding box center [524, 268] width 27 height 16
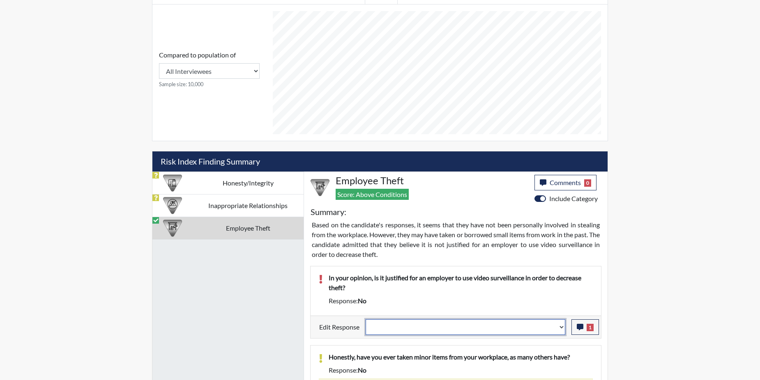
click at [562, 324] on select "Question is not relevant. Results will be updated. Reasonable explanation provi…" at bounding box center [466, 328] width 200 height 16
click at [559, 325] on select "Question is not relevant. Results will be updated. Reasonable explanation provi…" at bounding box center [466, 328] width 200 height 16
click at [562, 327] on select "Question is not relevant. Results will be updated. Reasonable explanation provi…" at bounding box center [466, 328] width 200 height 16
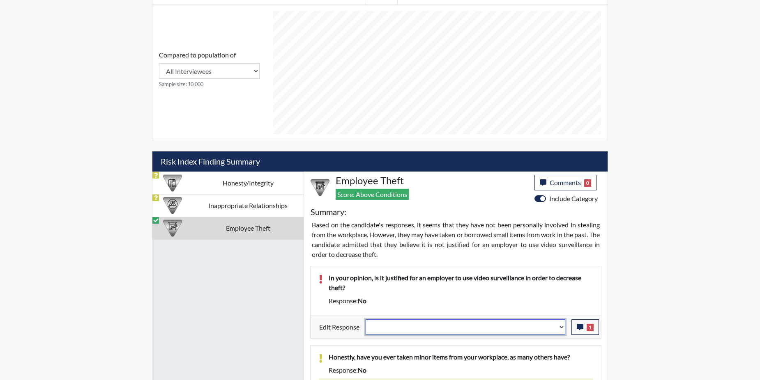
click at [562, 327] on select "Question is not relevant. Results will be updated. Reasonable explanation provi…" at bounding box center [466, 328] width 200 height 16
click at [562, 325] on select "Question is not relevant. Results will be updated. Reasonable explanation provi…" at bounding box center [466, 328] width 200 height 16
select select "reasonable-explanation-provided"
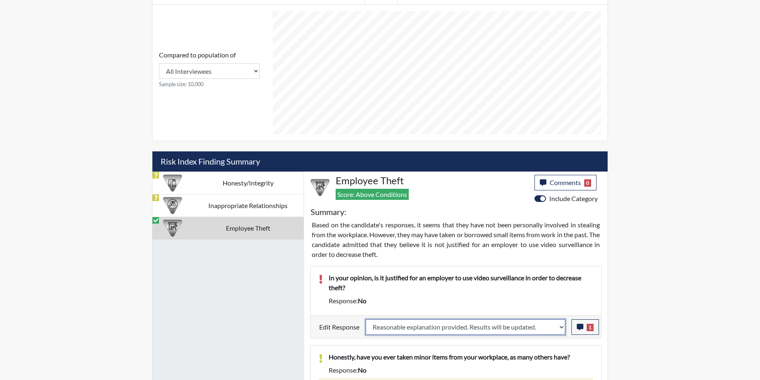
click at [366, 320] on select "Question is not relevant. Results will be updated. Reasonable explanation provi…" at bounding box center [466, 328] width 200 height 16
select select
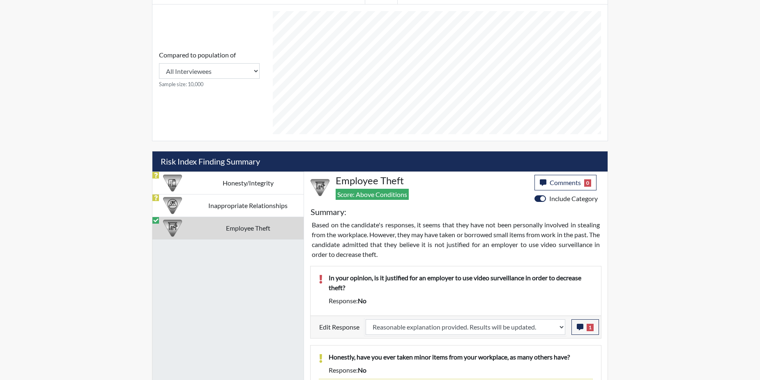
select select
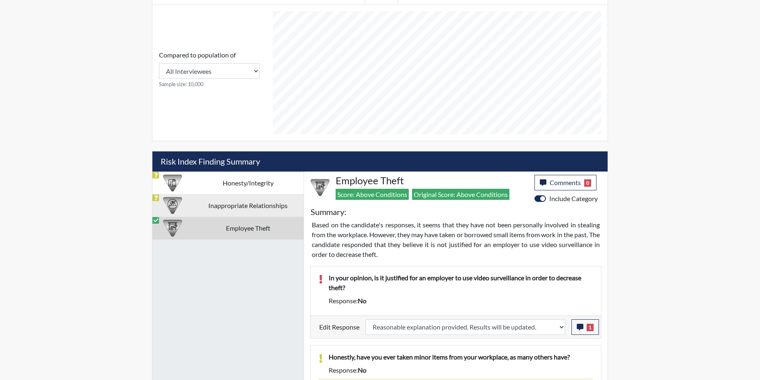
click at [222, 207] on td "Inappropriate Relationships" at bounding box center [247, 205] width 111 height 23
select select
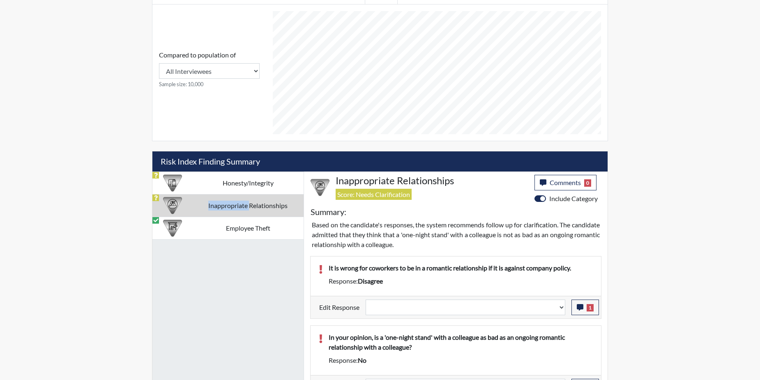
click at [222, 207] on td "Inappropriate Relationships" at bounding box center [247, 205] width 111 height 23
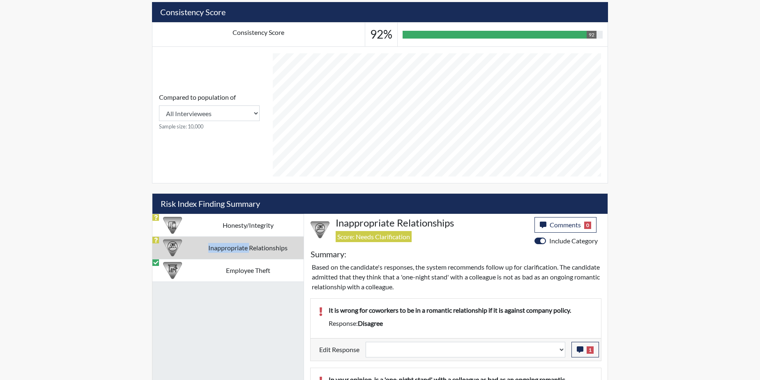
scroll to position [329, 0]
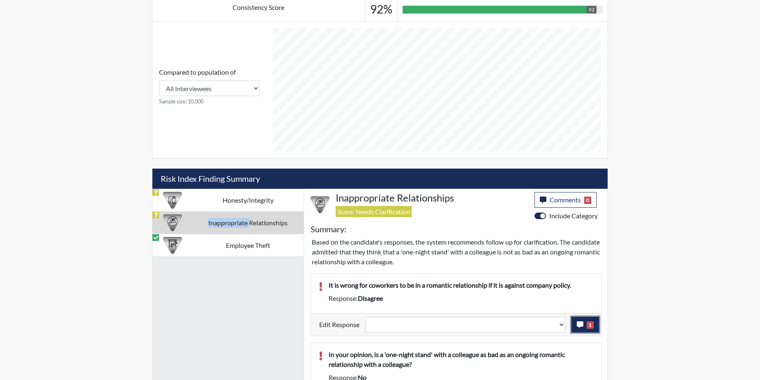
click at [582, 322] on icon "button" at bounding box center [580, 325] width 7 height 7
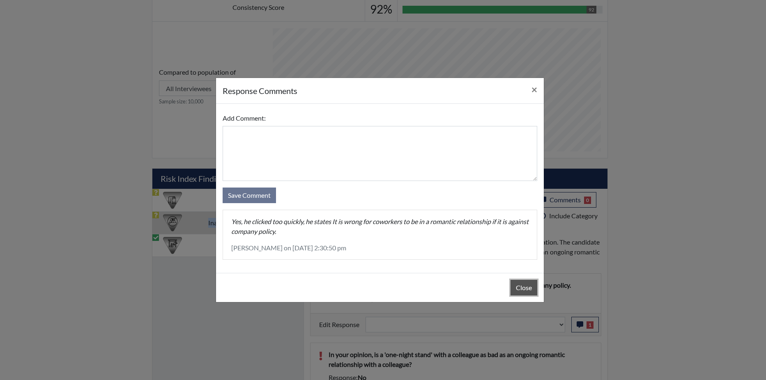
click at [525, 287] on button "Close" at bounding box center [524, 288] width 27 height 16
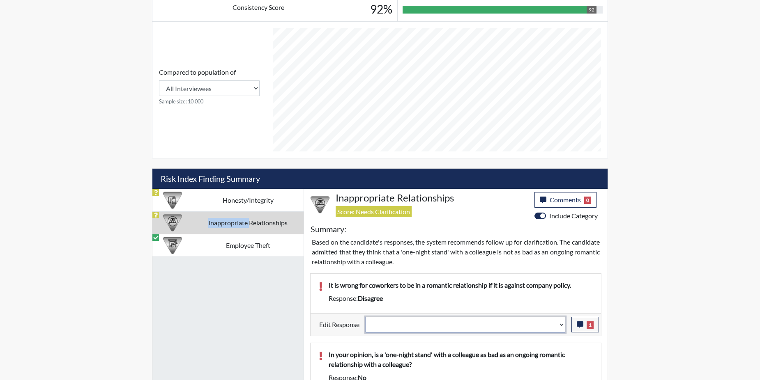
click at [563, 325] on select "Question is not relevant. Results will be updated. Reasonable explanation provi…" at bounding box center [466, 325] width 200 height 16
select select "reasonable-explanation-provided"
click at [366, 317] on select "Question is not relevant. Results will be updated. Reasonable explanation provi…" at bounding box center [466, 325] width 200 height 16
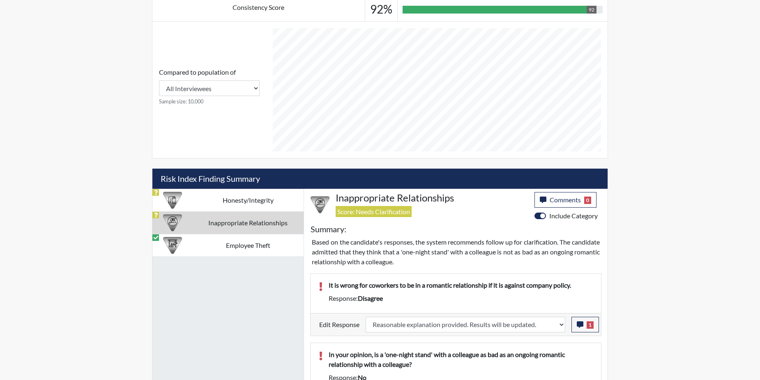
click at [543, 354] on p "In your opinion, is a 'one-night stand' with a colleague as bad as an ongoing r…" at bounding box center [461, 360] width 264 height 20
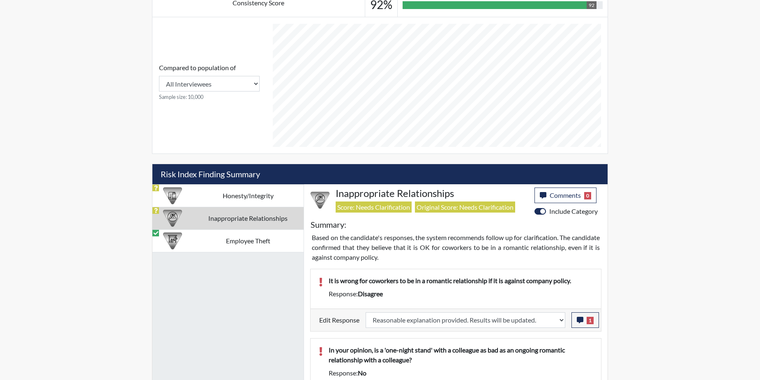
scroll to position [364, 0]
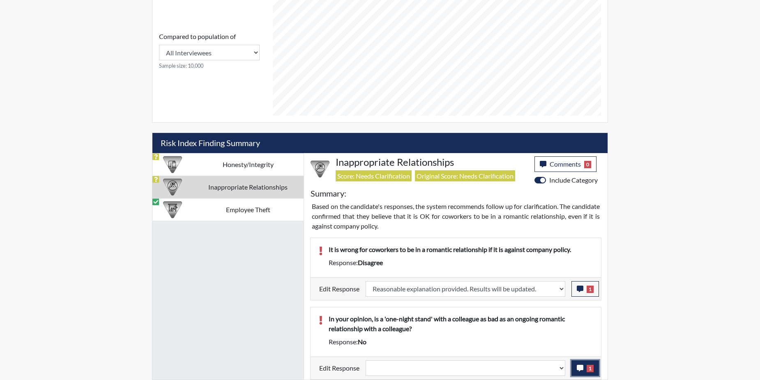
click at [582, 370] on icon "button" at bounding box center [580, 368] width 7 height 7
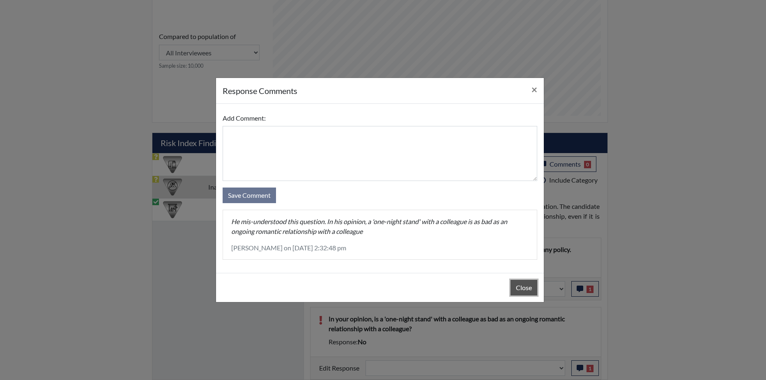
click at [523, 287] on button "Close" at bounding box center [524, 288] width 27 height 16
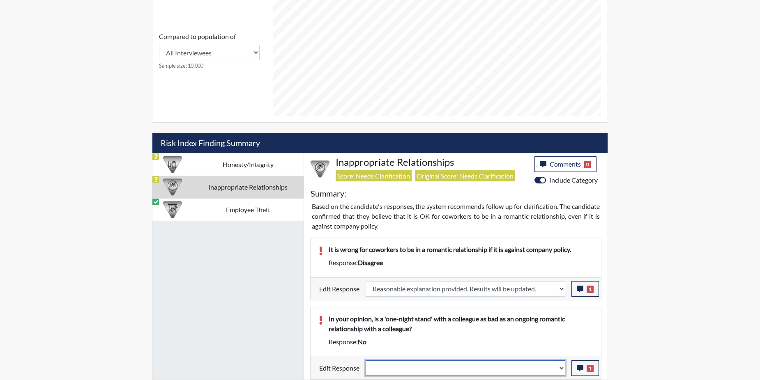
click at [561, 368] on select "Question is not relevant. Results will be updated. Reasonable explanation provi…" at bounding box center [466, 369] width 200 height 16
select select "reasonable-explanation-provided"
click at [366, 361] on select "Question is not relevant. Results will be updated. Reasonable explanation provi…" at bounding box center [466, 369] width 200 height 16
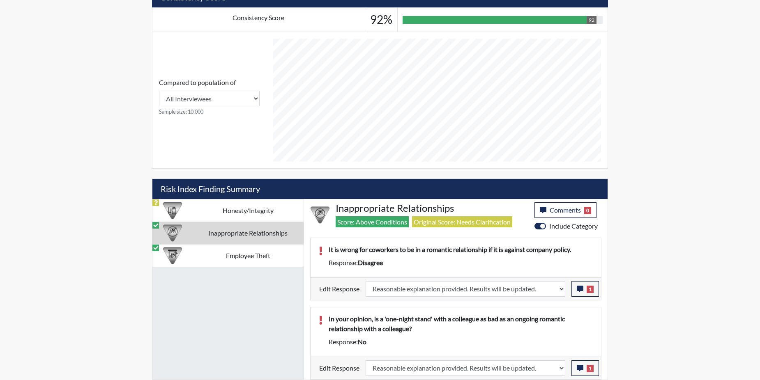
scroll to position [136, 341]
click at [207, 209] on td "Honesty/Integrity" at bounding box center [247, 210] width 111 height 23
select select "reasonable-explanation-provided"
select select
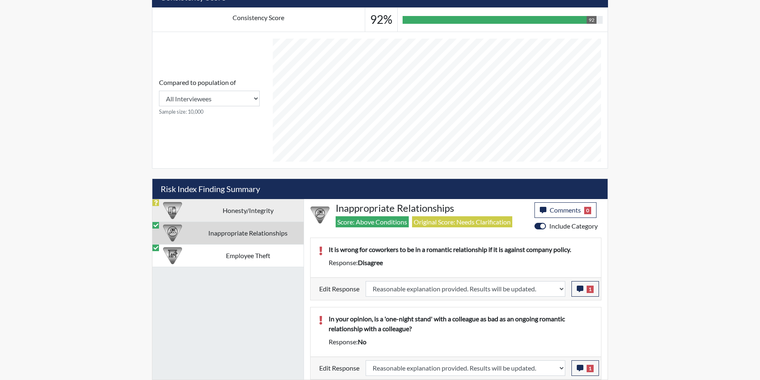
select select
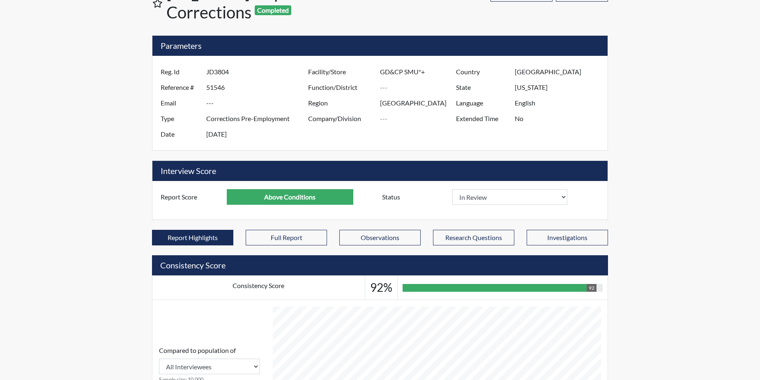
scroll to position [0, 0]
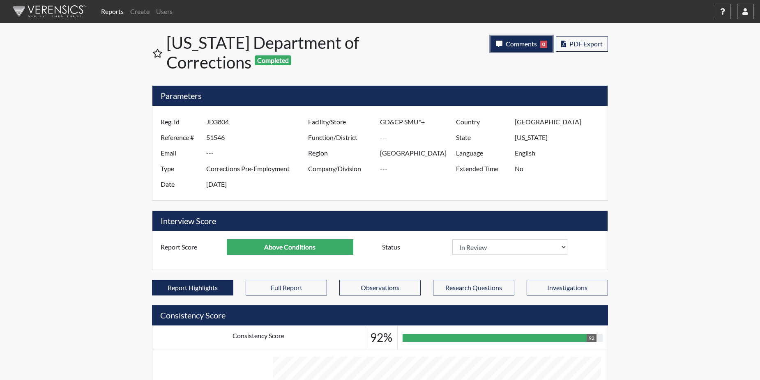
click at [509, 40] on span "Comments" at bounding box center [521, 44] width 31 height 8
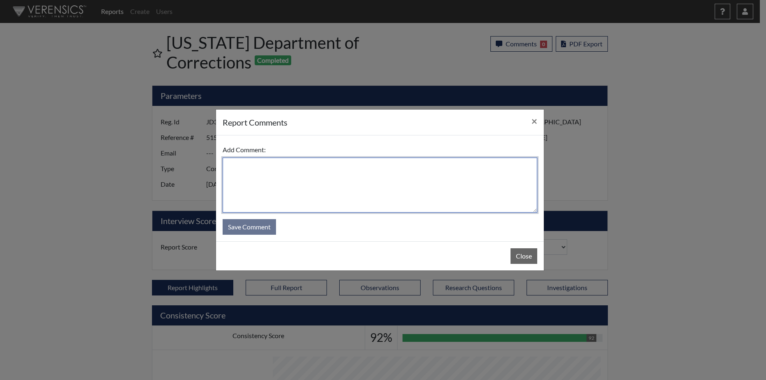
click at [239, 177] on textarea at bounding box center [380, 185] width 315 height 55
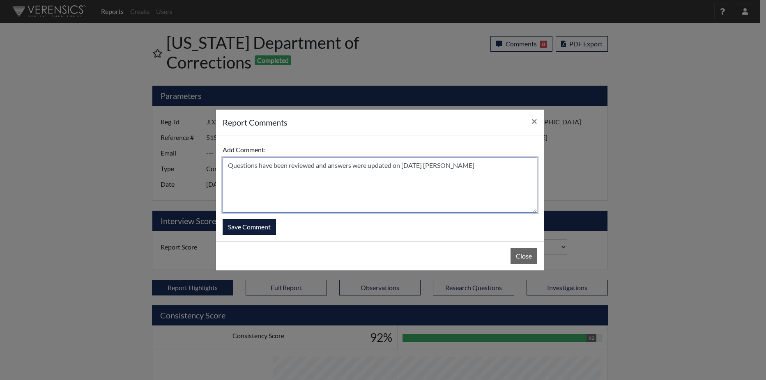
type textarea "Questions have been reviewed and answers were updated on 10/1/25 N. Brown"
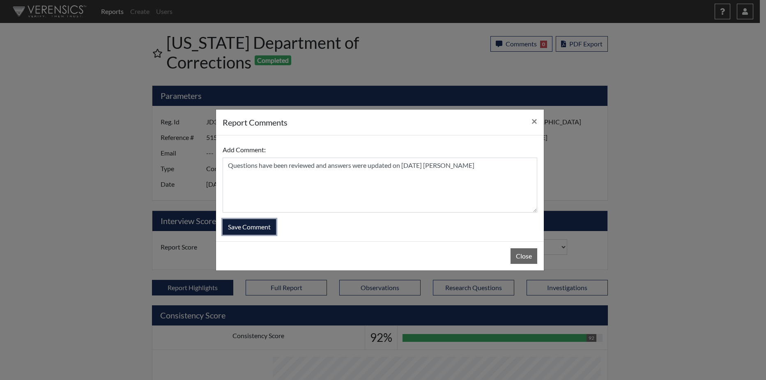
click at [240, 230] on button "Save Comment" at bounding box center [249, 227] width 53 height 16
select select
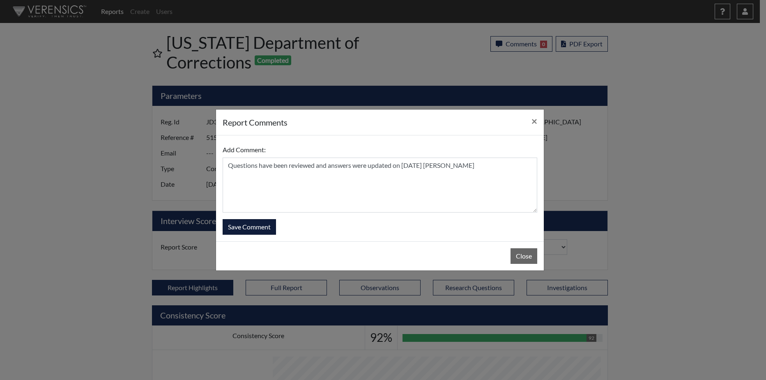
select select
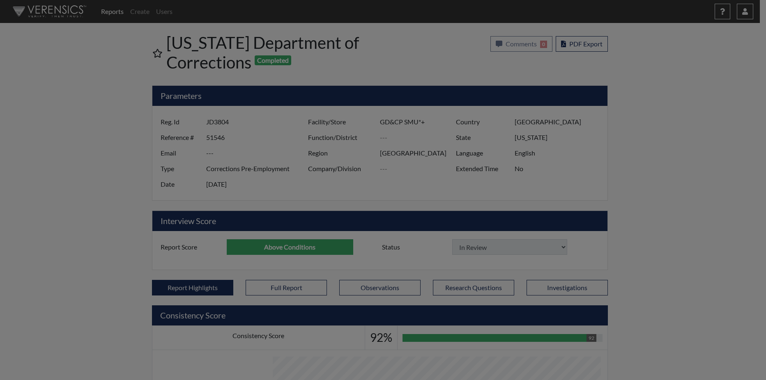
select select
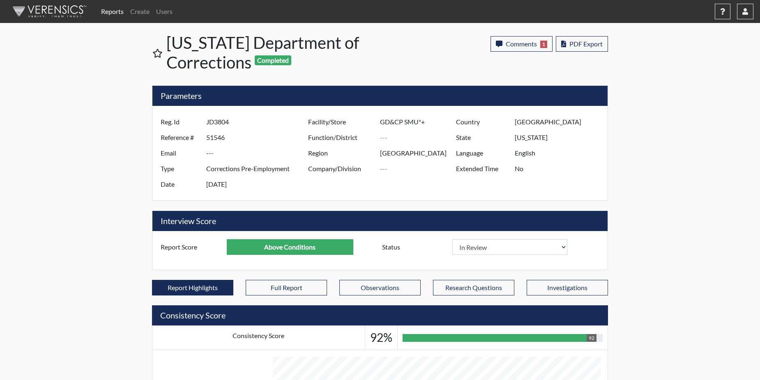
scroll to position [136, 341]
click at [111, 12] on link "Reports" at bounding box center [112, 11] width 29 height 16
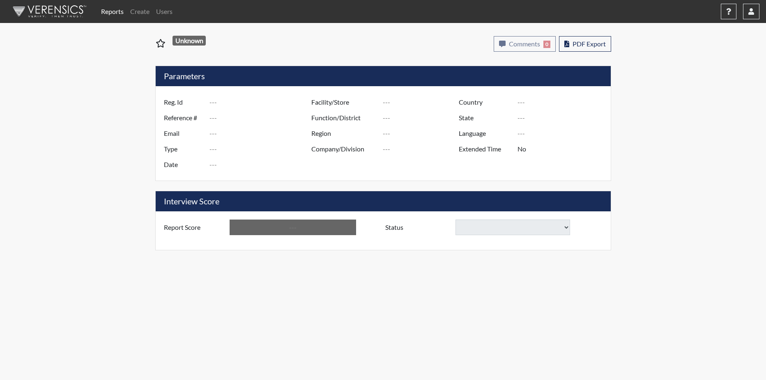
type input "JJA0700"
type input "51555"
type input "---"
type input "Corrections Pre-Employment"
type input "Oct 1, 2025"
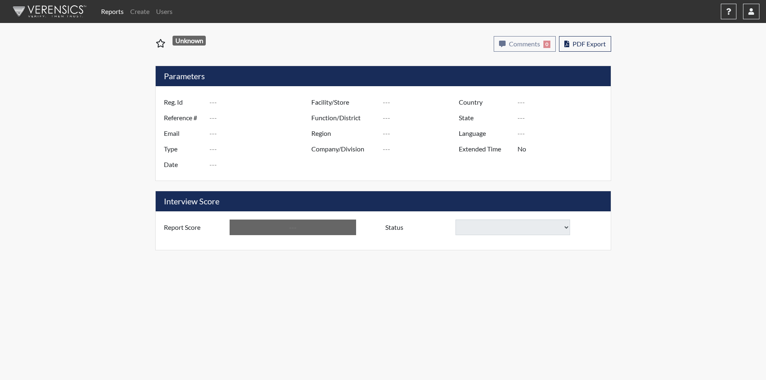
type input "Metro Re-Entry Facility"
type input "[GEOGRAPHIC_DATA]"
type input "[US_STATE]"
type input "English"
type input "Below Conditions"
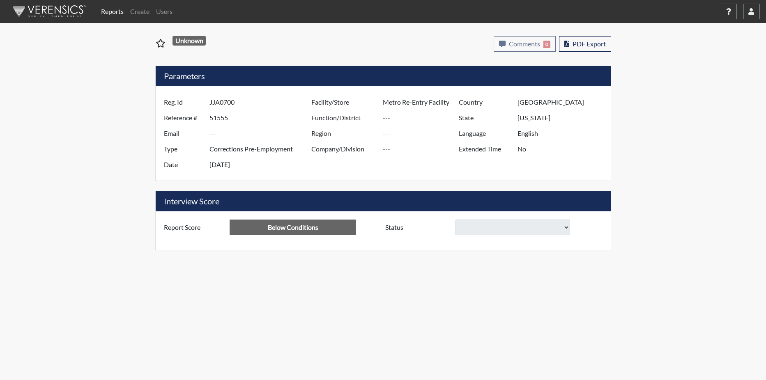
select select
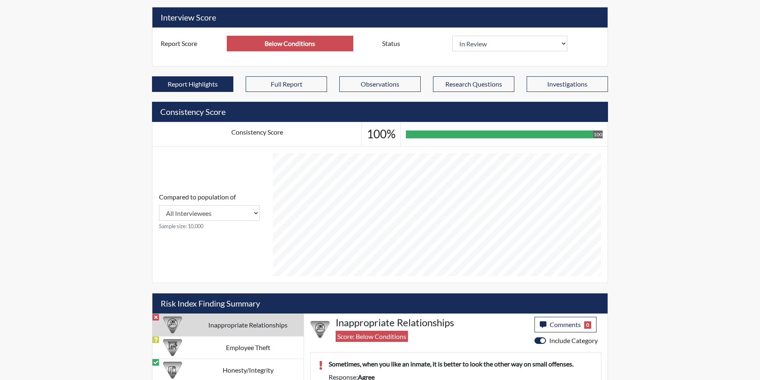
scroll to position [246, 0]
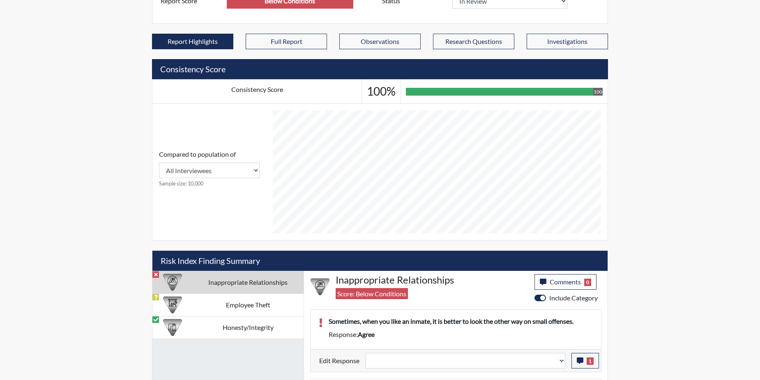
click at [199, 277] on td "Inappropriate Relationships" at bounding box center [247, 282] width 111 height 23
select select
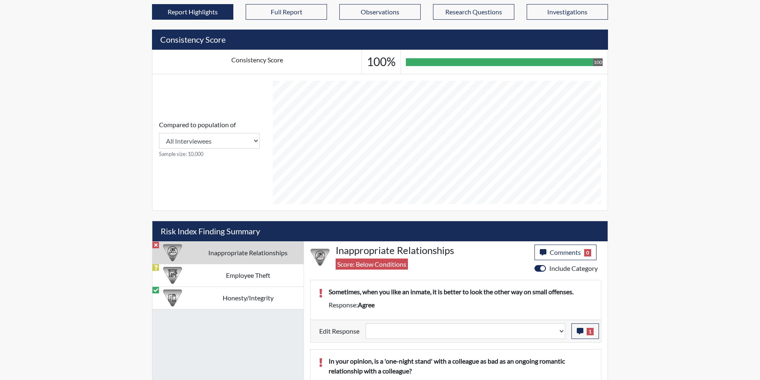
scroll to position [318, 0]
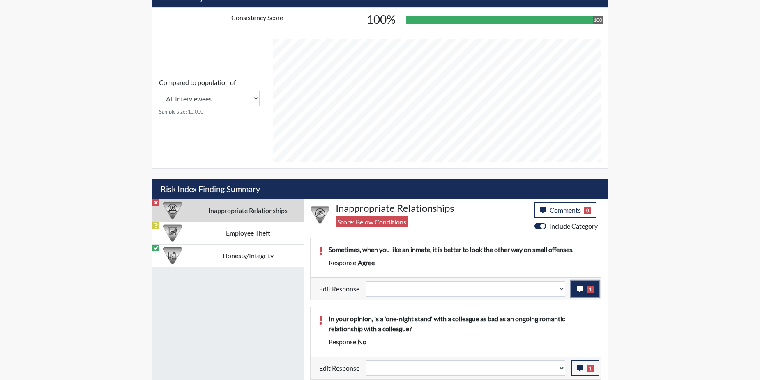
click at [582, 289] on icon "button" at bounding box center [580, 289] width 7 height 7
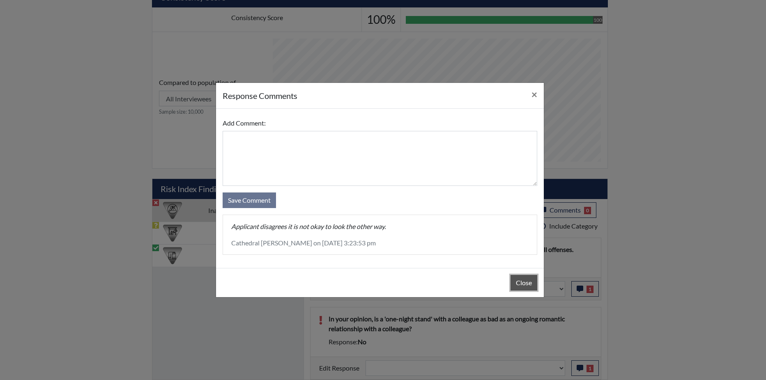
click at [518, 279] on button "Close" at bounding box center [524, 283] width 27 height 16
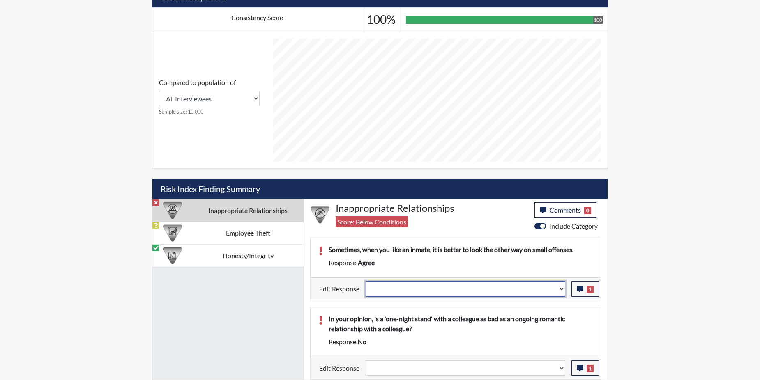
click at [560, 289] on select "Question is not relevant. Results will be updated. Reasonable explanation provi…" at bounding box center [466, 289] width 200 height 16
select select "reasonable-explanation-provided"
click at [366, 281] on select "Question is not relevant. Results will be updated. Reasonable explanation provi…" at bounding box center [466, 289] width 200 height 16
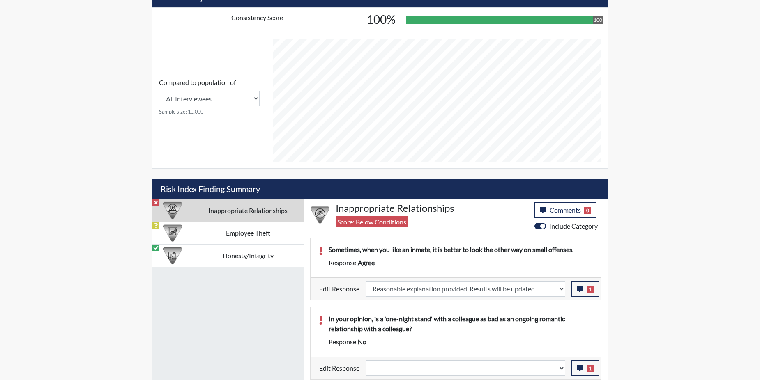
select select
type input "Above Conditions"
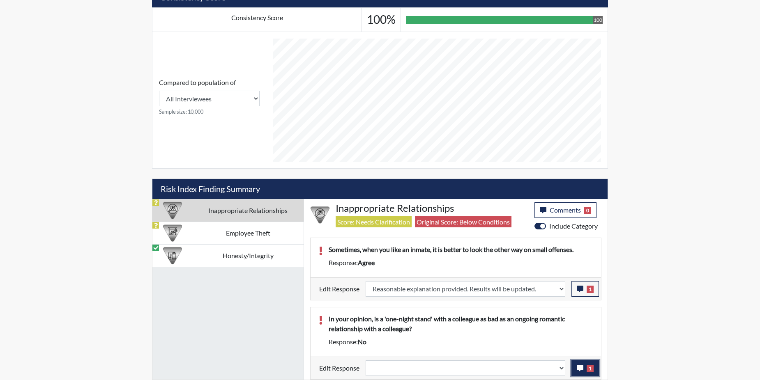
click at [575, 369] on button "1" at bounding box center [585, 369] width 28 height 16
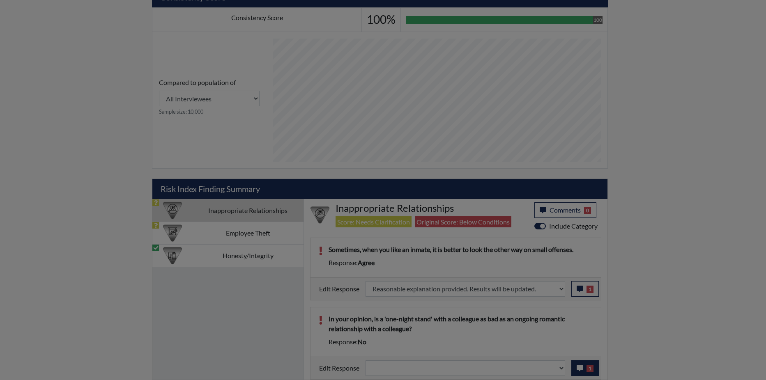
click at [575, 369] on div at bounding box center [383, 190] width 766 height 380
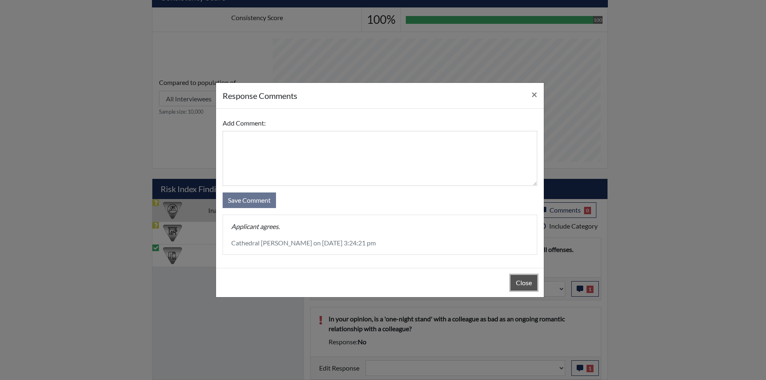
click at [527, 279] on button "Close" at bounding box center [524, 283] width 27 height 16
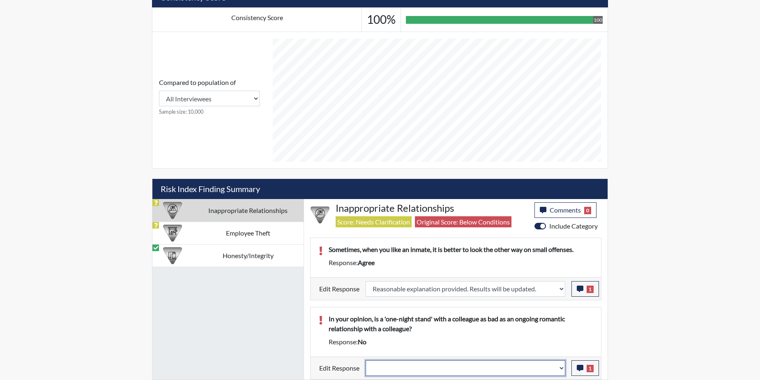
click at [562, 369] on select "Question is not relevant. Results will be updated. Reasonable explanation provi…" at bounding box center [466, 369] width 200 height 16
select select "reasonable-explanation-provided"
click at [366, 361] on select "Question is not relevant. Results will be updated. Reasonable explanation provi…" at bounding box center [466, 369] width 200 height 16
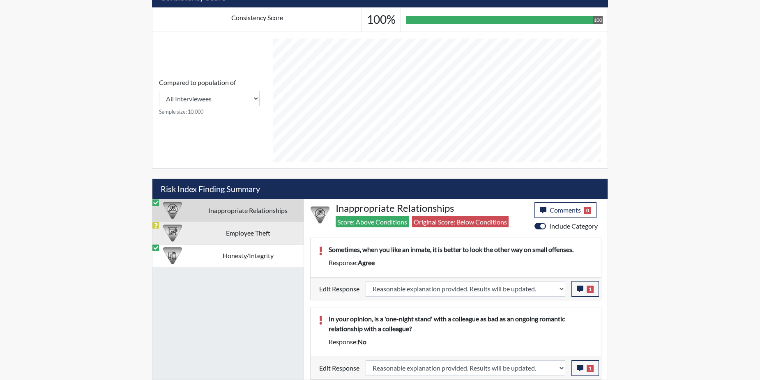
click at [236, 232] on td "Employee Theft" at bounding box center [247, 233] width 111 height 23
select select
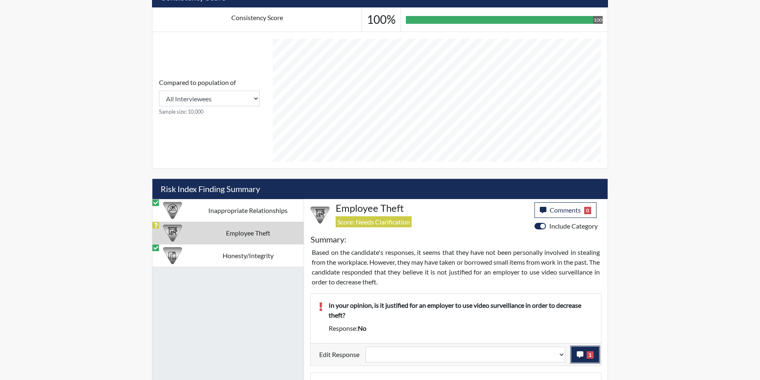
click at [577, 356] on icon "button" at bounding box center [580, 355] width 7 height 7
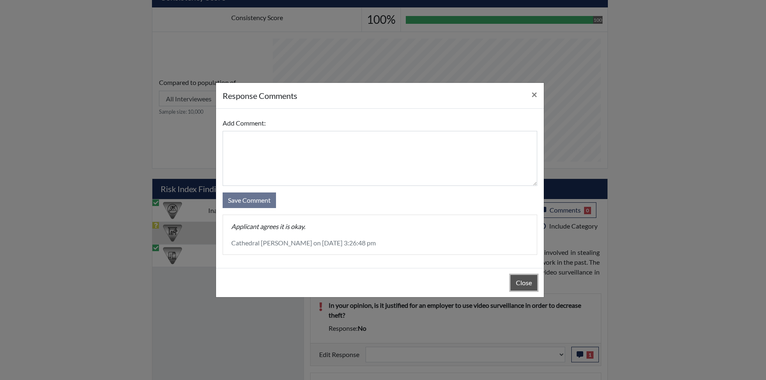
click at [512, 282] on button "Close" at bounding box center [524, 283] width 27 height 16
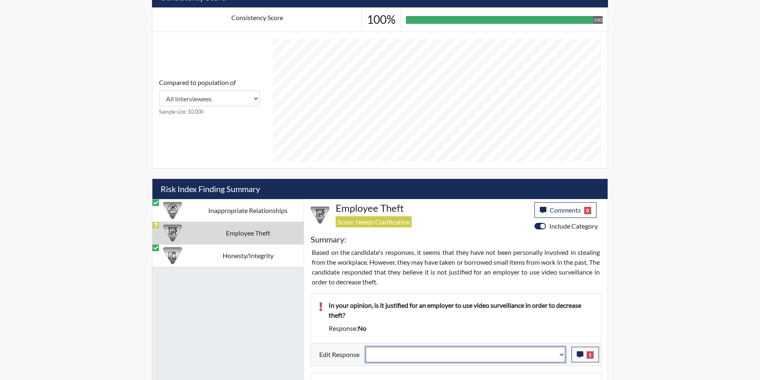
click at [563, 353] on select "Question is not relevant. Results will be updated. Reasonable explanation provi…" at bounding box center [466, 355] width 200 height 16
select select "reasonable-explanation-provided"
click at [366, 347] on select "Question is not relevant. Results will be updated. Reasonable explanation provi…" at bounding box center [466, 355] width 200 height 16
select select
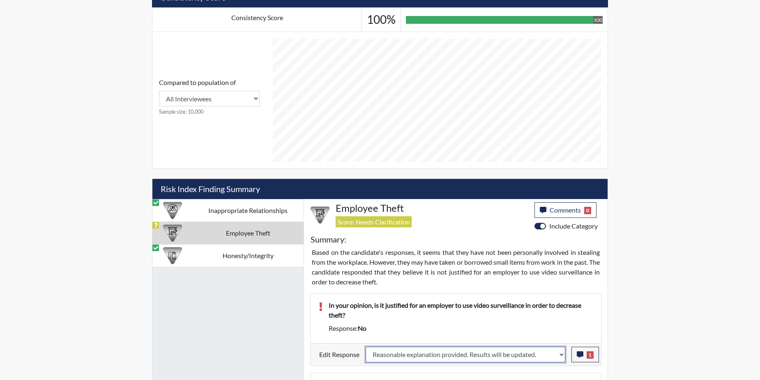
select select
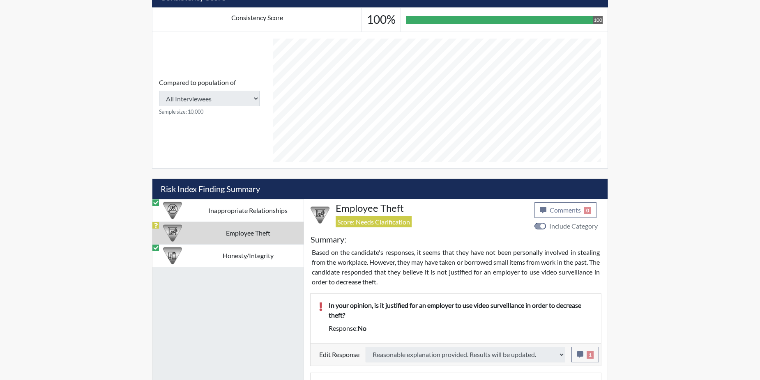
select select
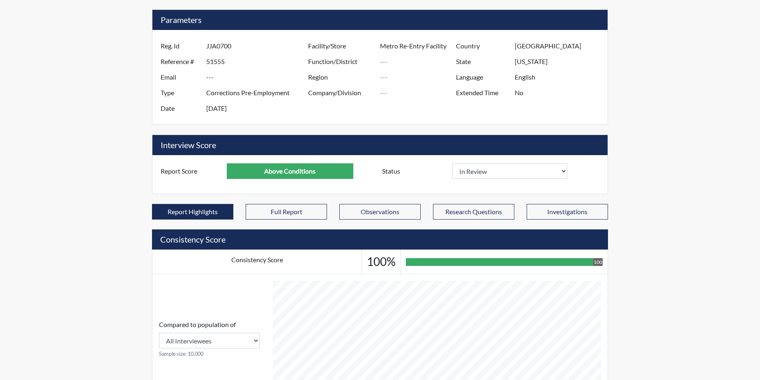
scroll to position [0, 0]
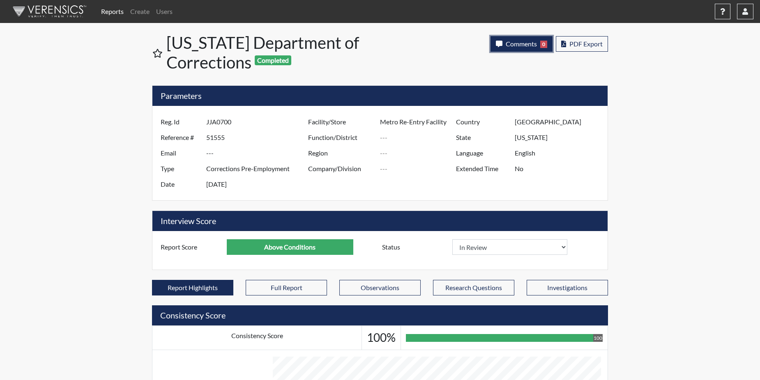
click at [516, 43] on span "Comments" at bounding box center [521, 44] width 31 height 8
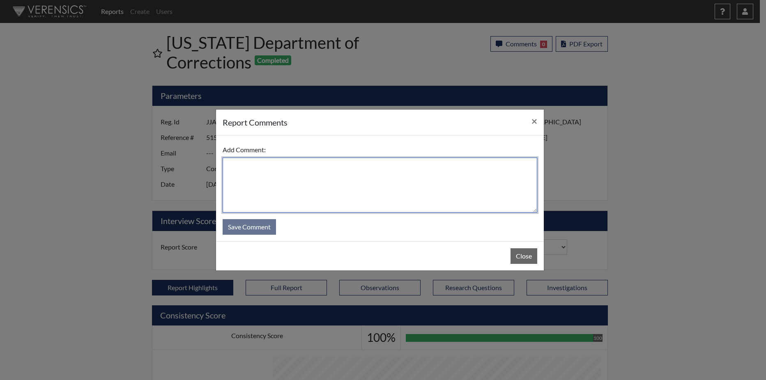
click at [311, 179] on textarea at bounding box center [380, 185] width 315 height 55
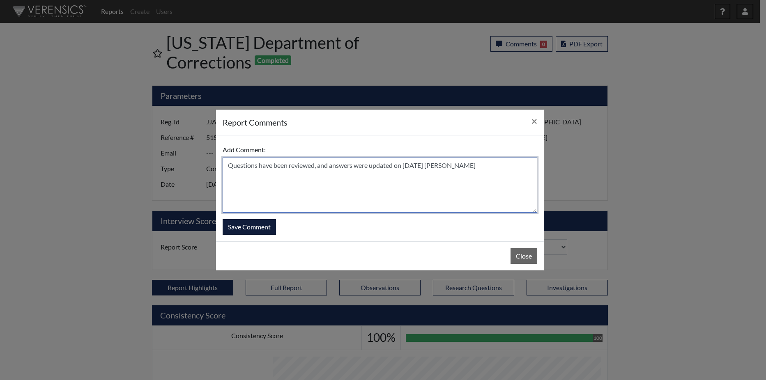
type textarea "Questions have been reviewed, and answers were updated on 10/1/25 N. Brown"
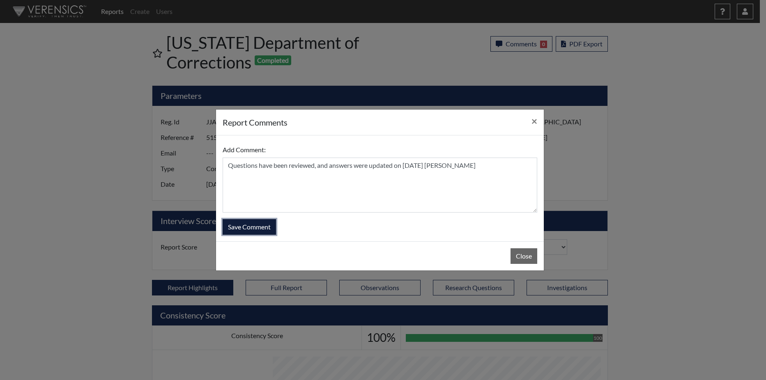
click at [257, 227] on button "Save Comment" at bounding box center [249, 227] width 53 height 16
select select
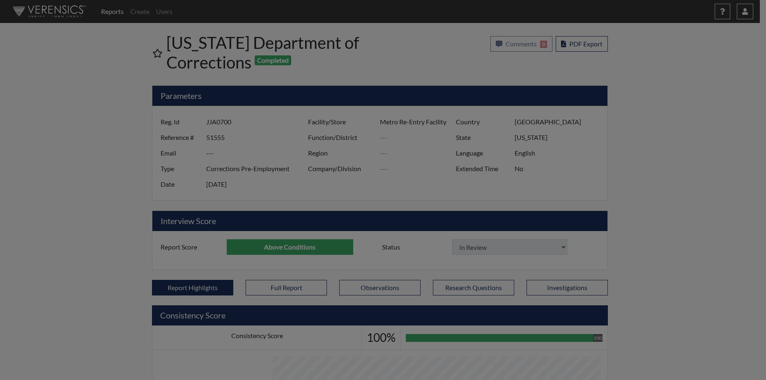
select select
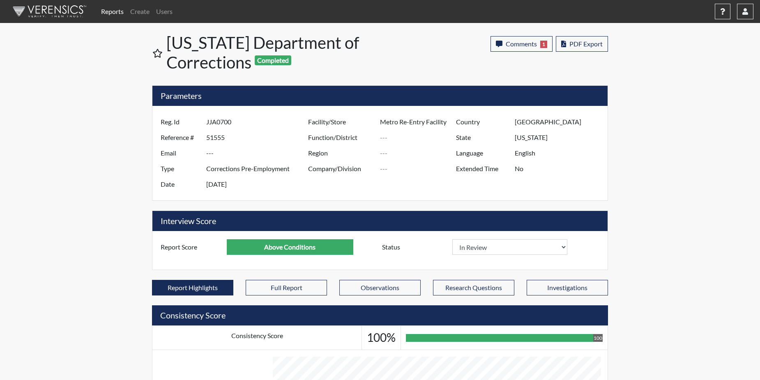
scroll to position [136, 341]
click at [117, 12] on link "Reports" at bounding box center [112, 11] width 29 height 16
